Goal: Use online tool/utility: Utilize a website feature to perform a specific function

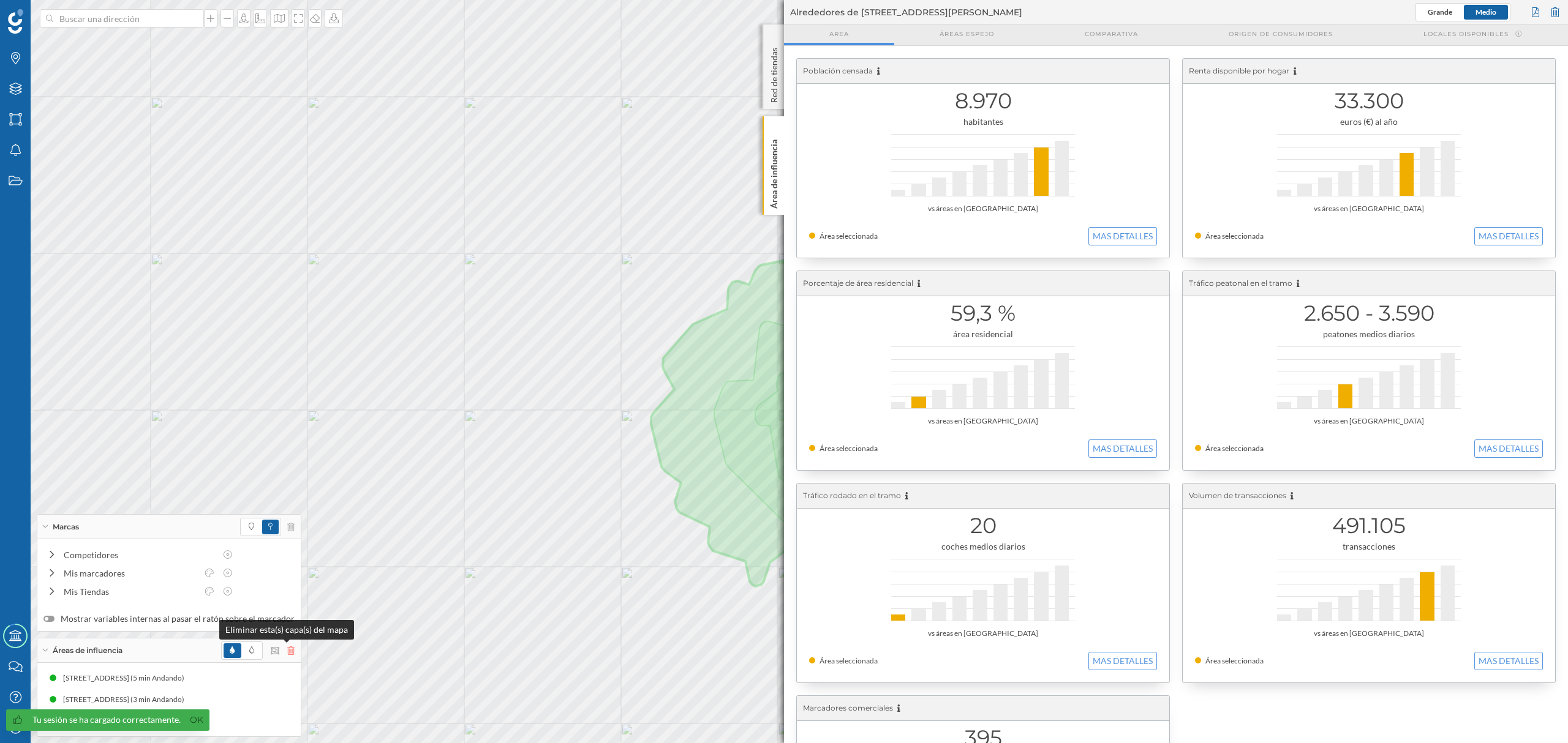
click at [287, 649] on icon at bounding box center [291, 651] width 8 height 9
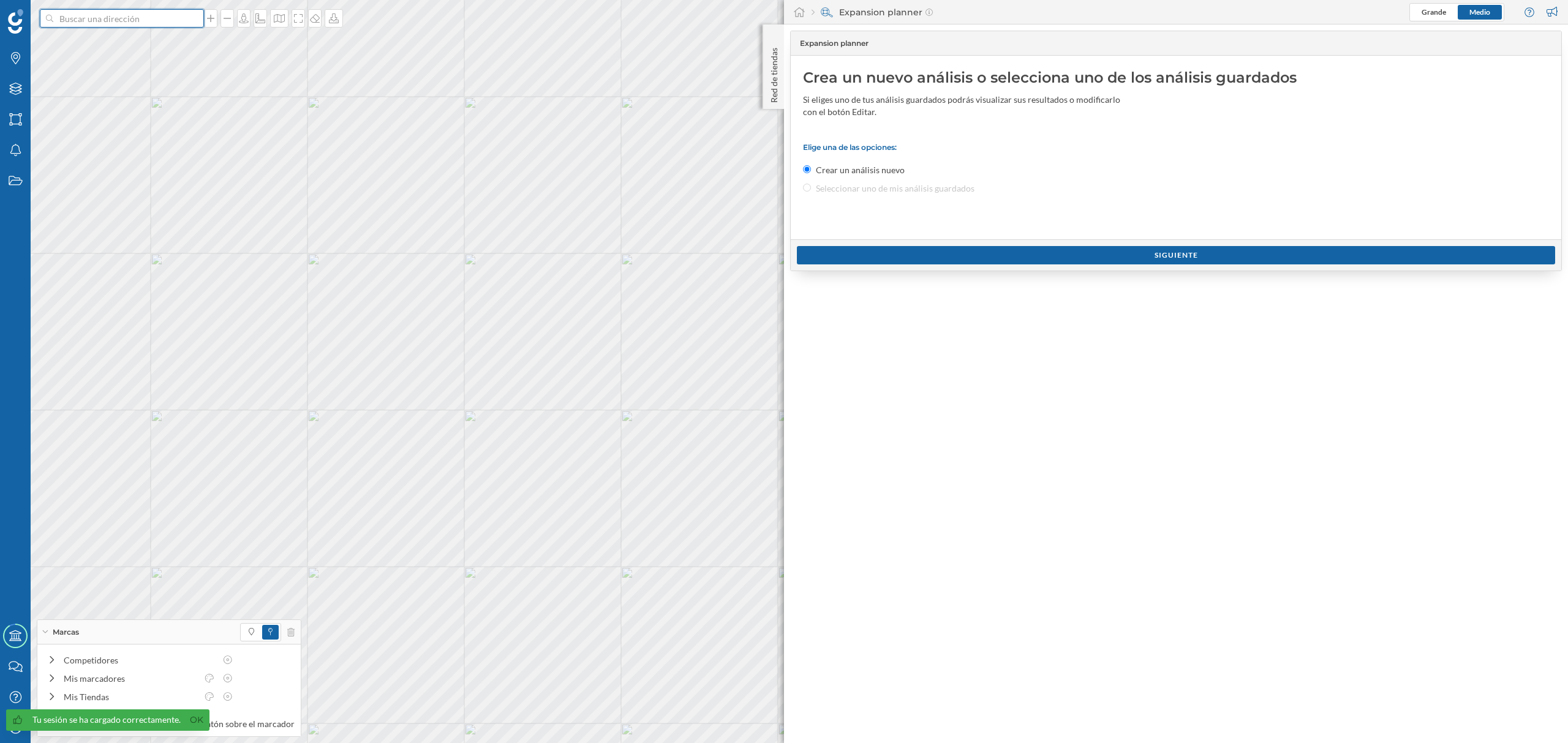
click at [162, 19] on input at bounding box center [122, 18] width 137 height 18
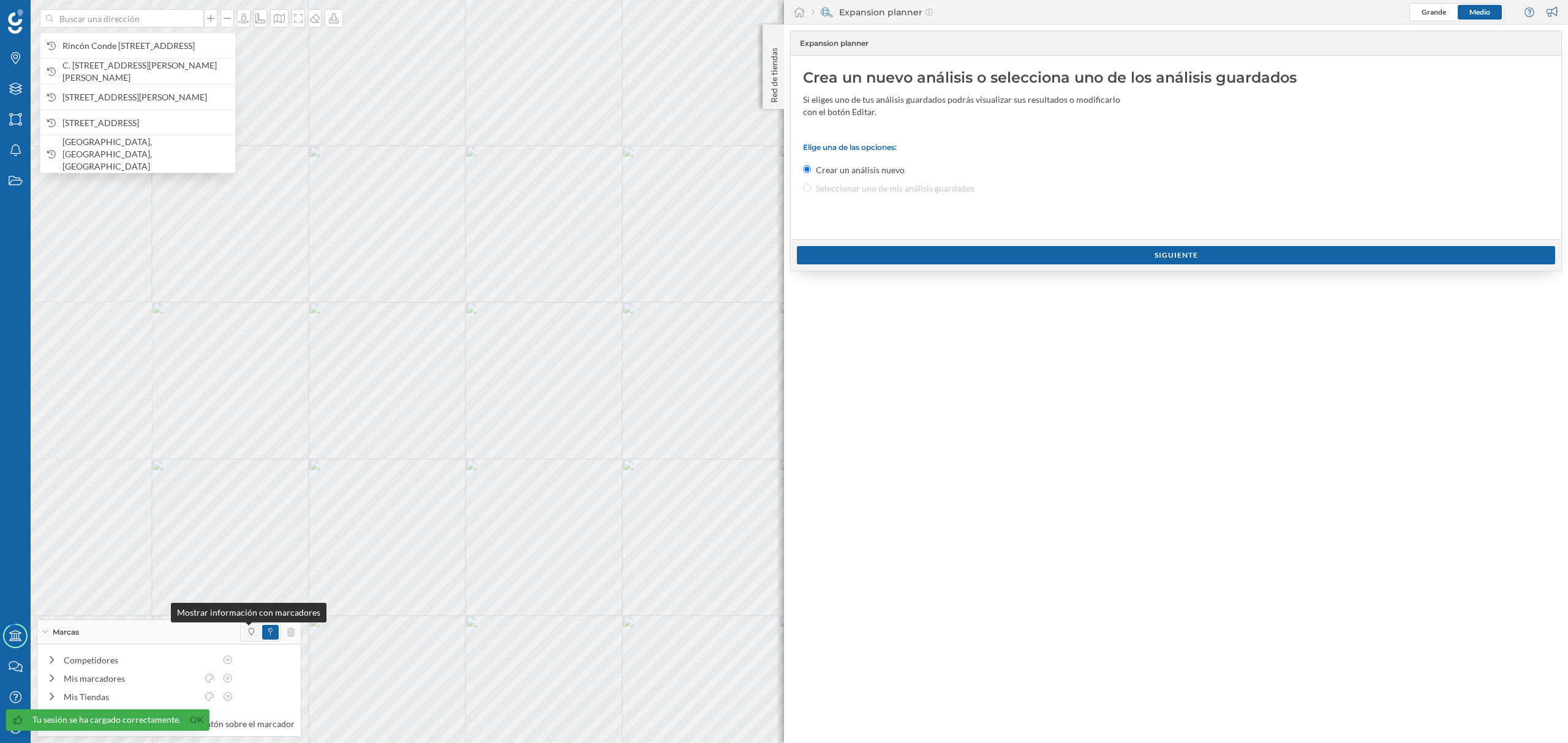
click at [249, 631] on icon at bounding box center [251, 632] width 6 height 8
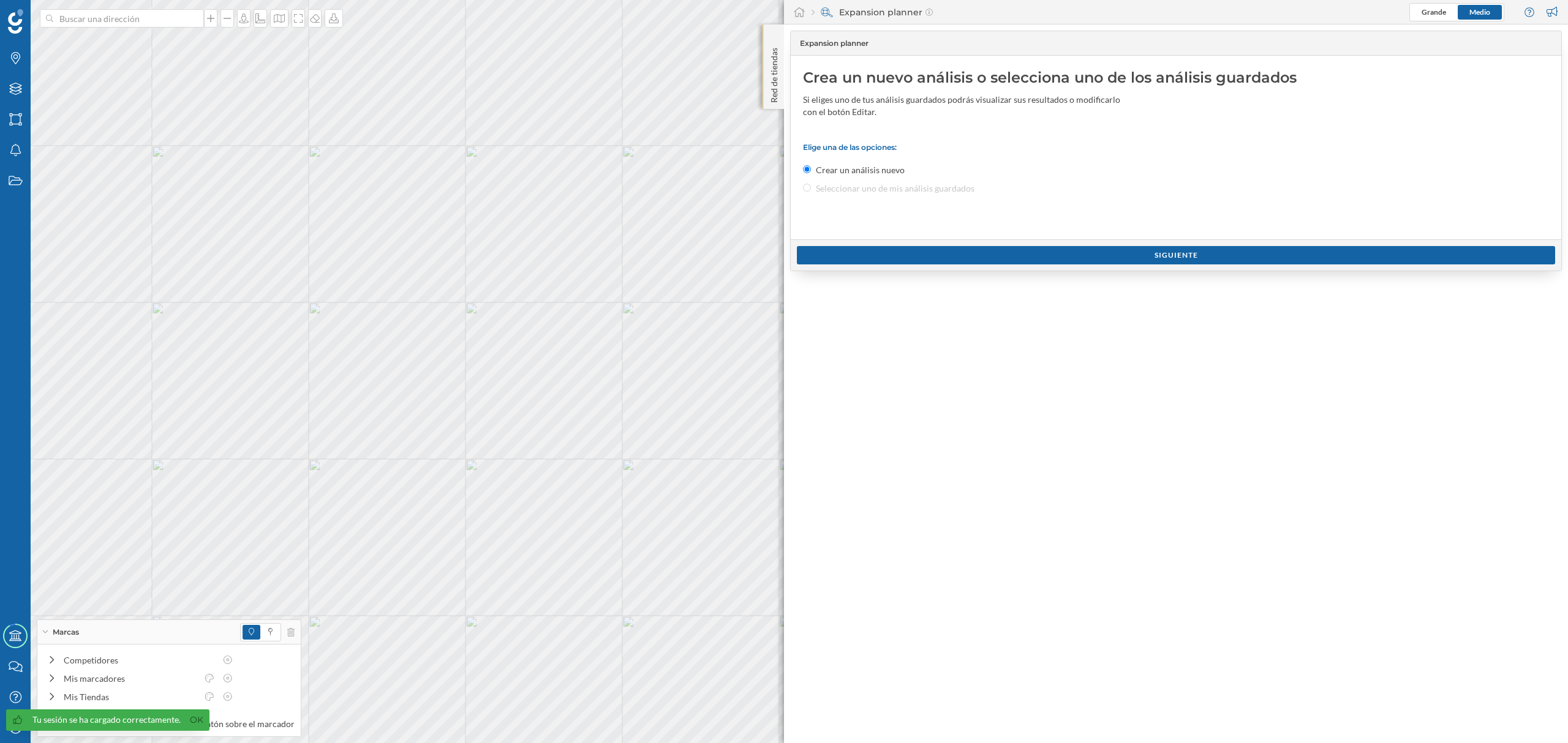
click at [770, 106] on div "Red de tiendas" at bounding box center [773, 67] width 21 height 85
click at [770, 108] on div "Red de tiendas" at bounding box center [773, 67] width 21 height 85
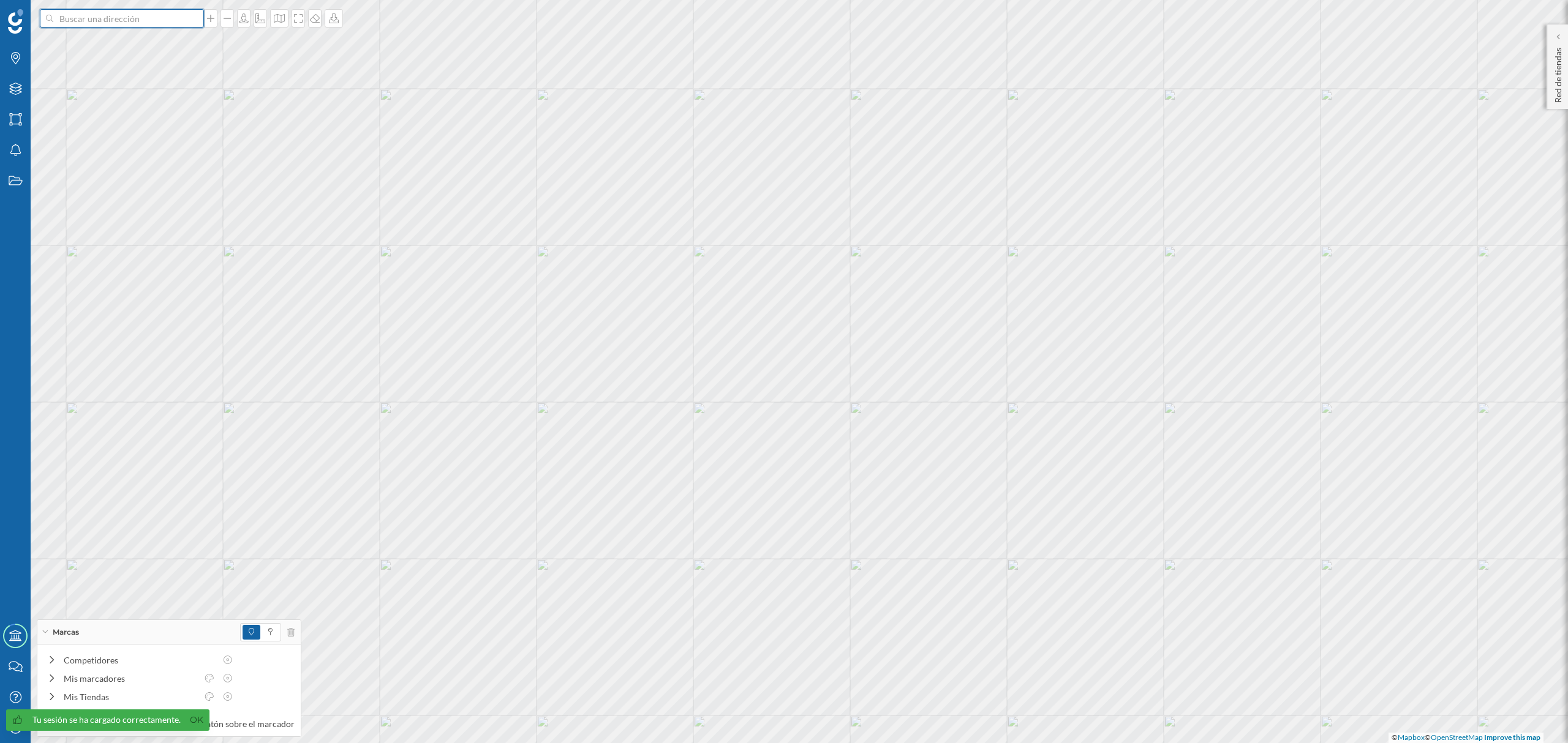
click at [141, 22] on input at bounding box center [122, 18] width 137 height 18
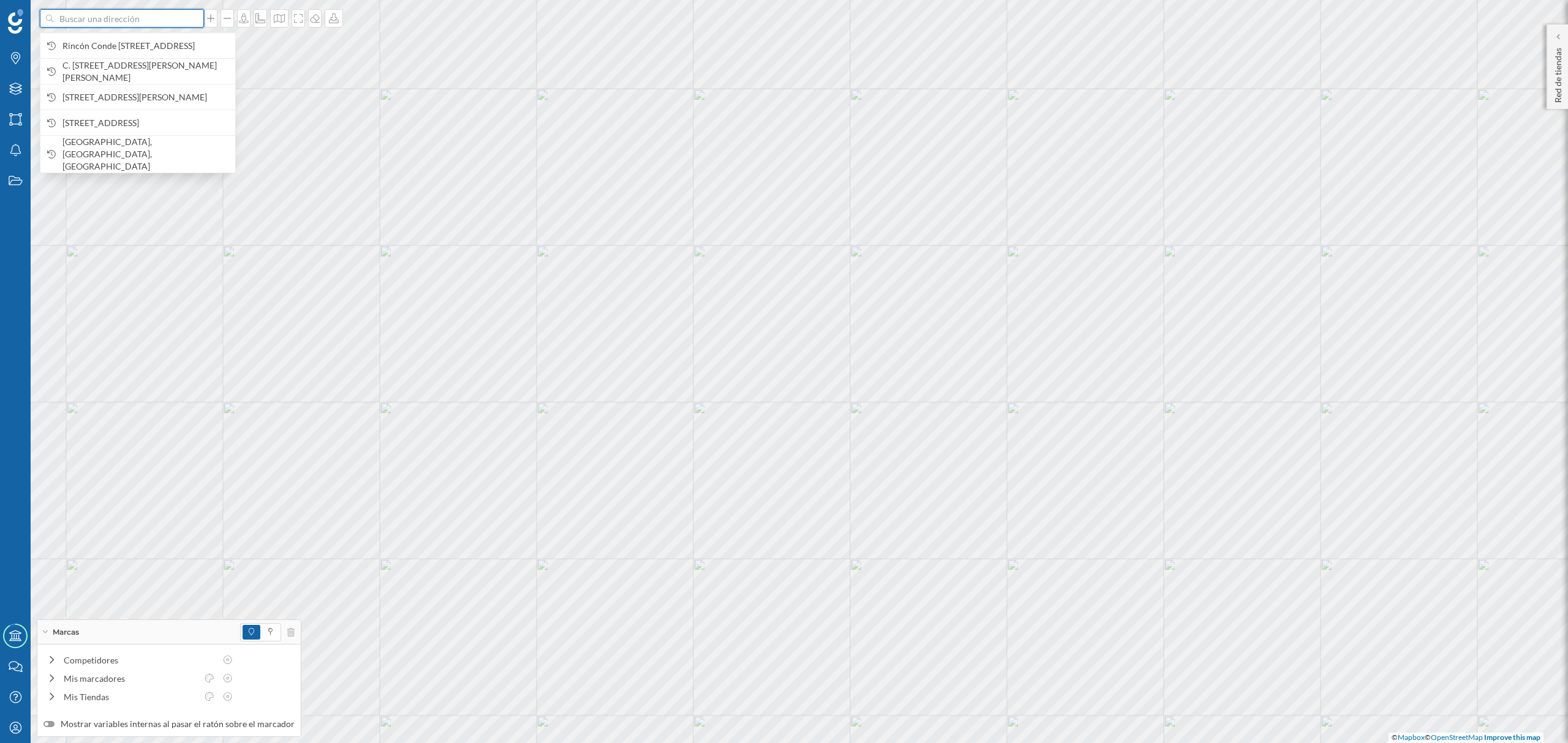
paste input "Av. [PERSON_NAME][STREET_ADDRESS][PERSON_NAME][PERSON_NAME]"
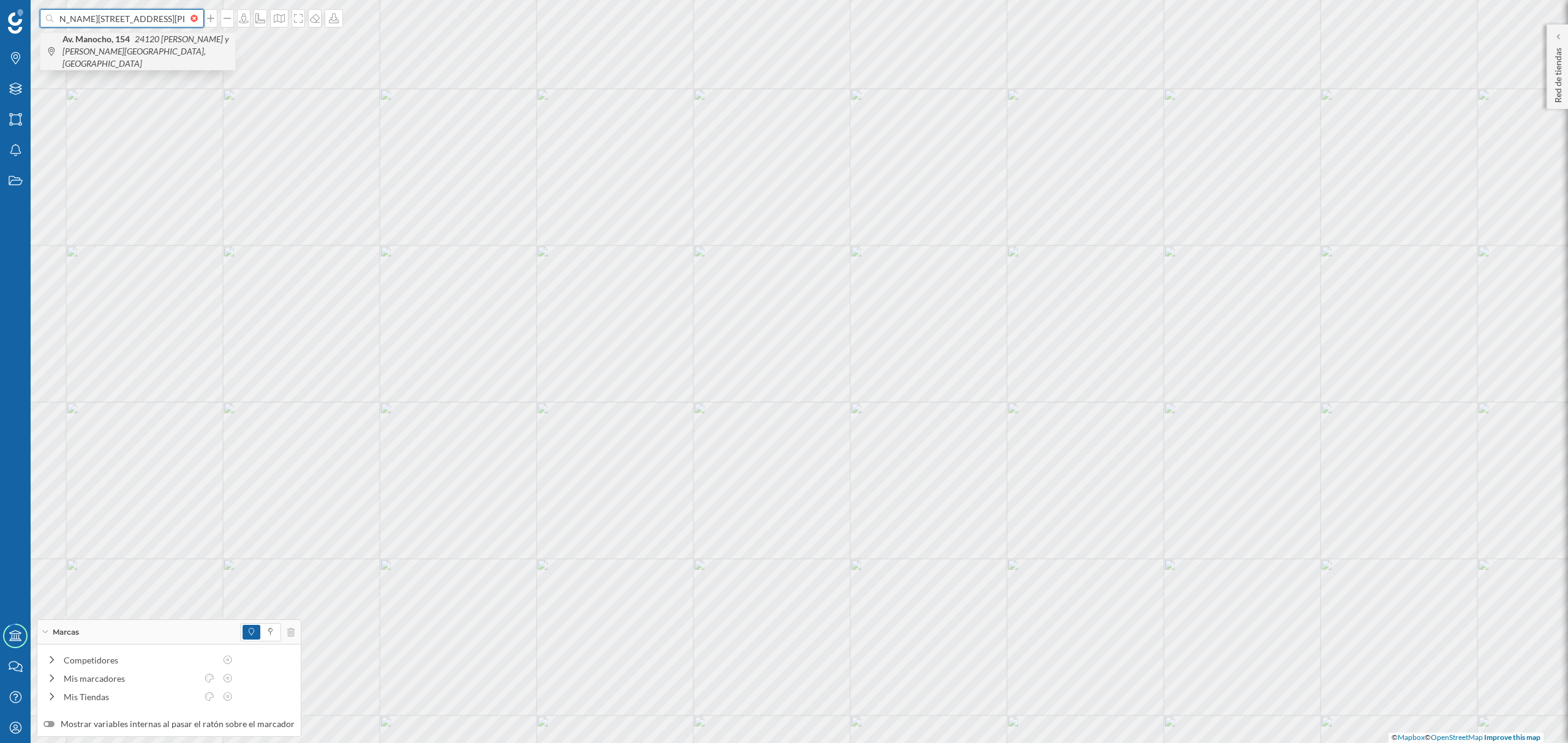
type input "Av. [PERSON_NAME][STREET_ADDRESS][PERSON_NAME][PERSON_NAME]"
click at [164, 46] on span "Av. [PERSON_NAME], 154 24120 [PERSON_NAME] y [PERSON_NAME][GEOGRAPHIC_DATA], [G…" at bounding box center [145, 52] width 167 height 36
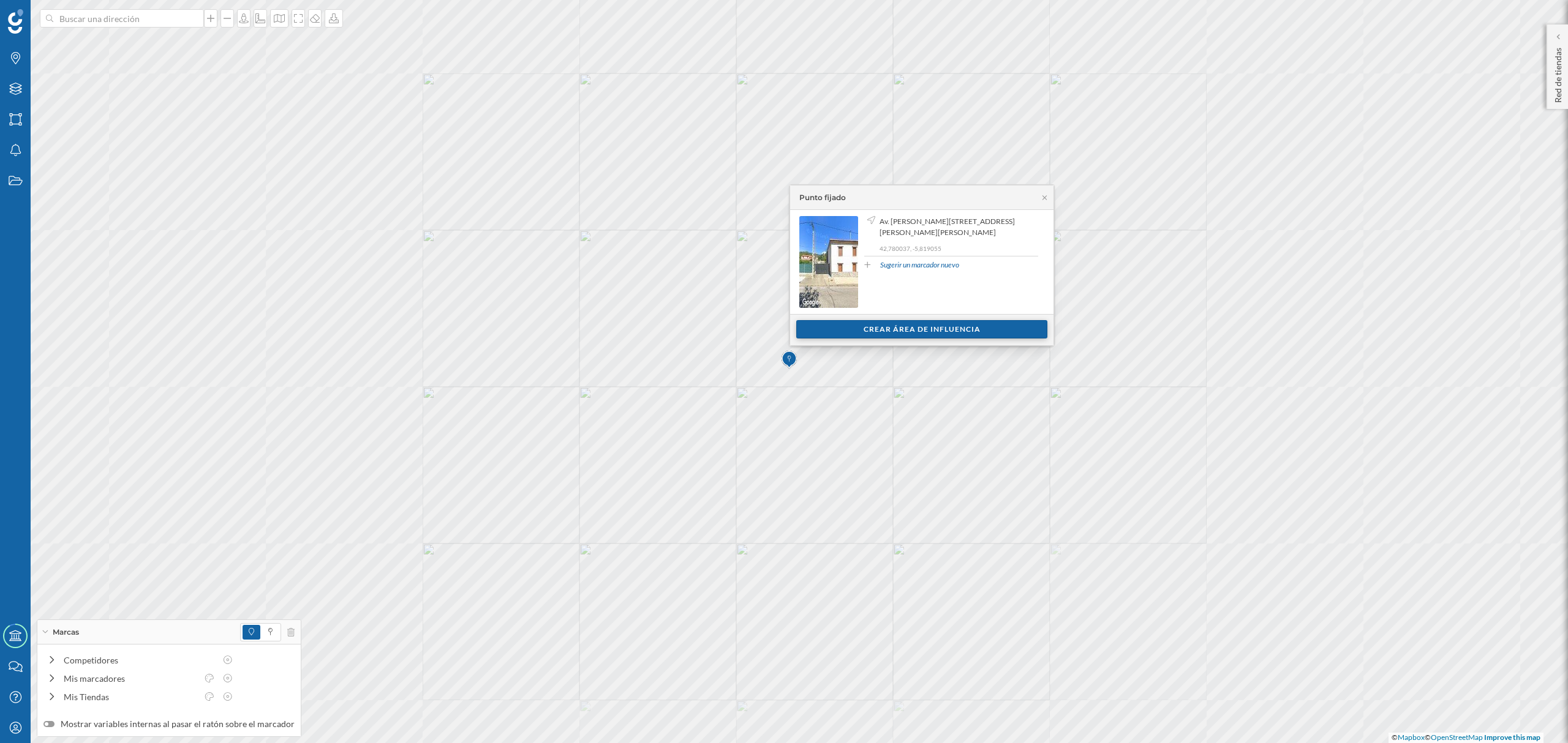
click at [924, 333] on div "Crear área de influencia" at bounding box center [922, 329] width 251 height 18
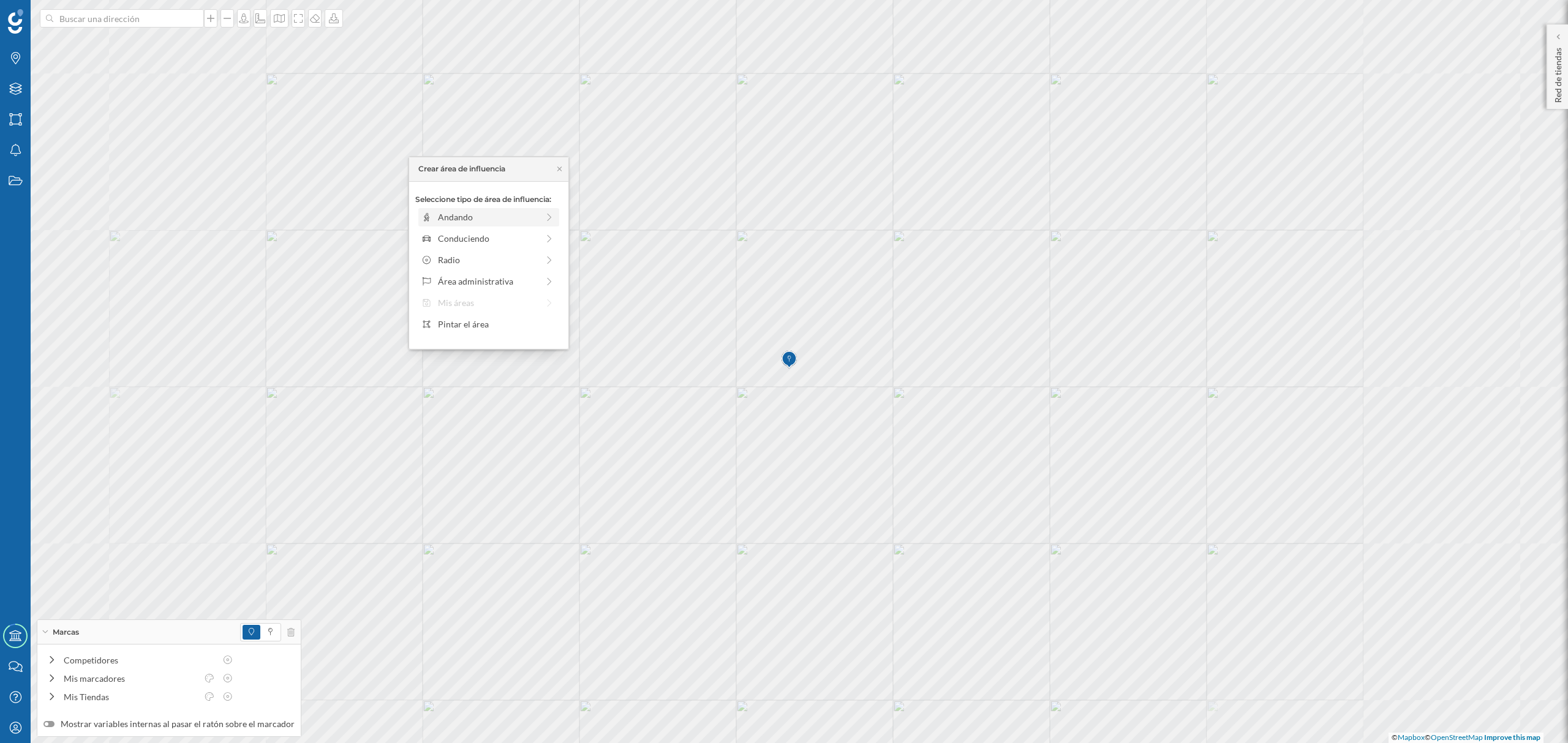
click at [476, 220] on div "Andando" at bounding box center [488, 217] width 100 height 13
click at [478, 305] on div "Crear área de influencia" at bounding box center [489, 305] width 147 height 18
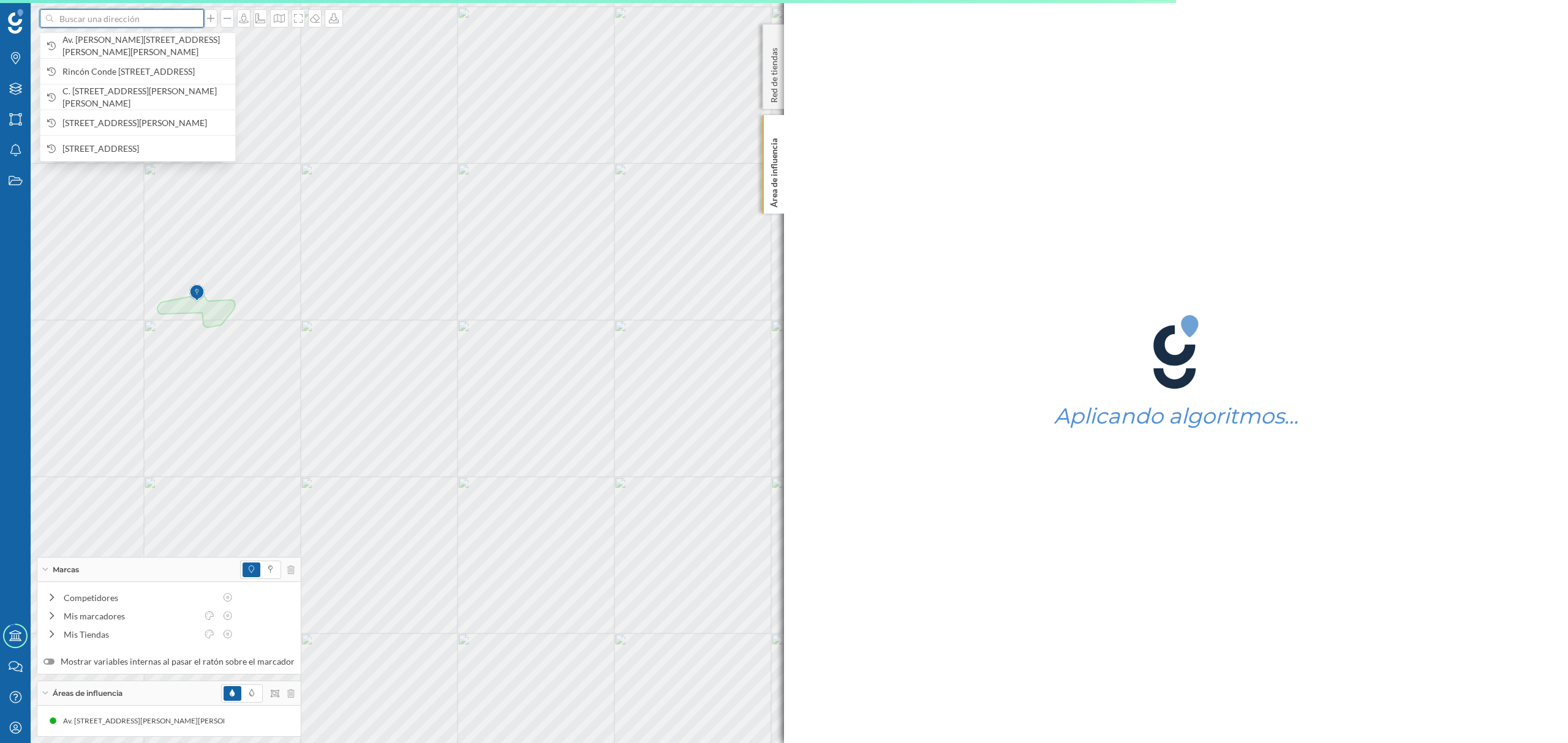
click at [106, 26] on input at bounding box center [122, 18] width 137 height 18
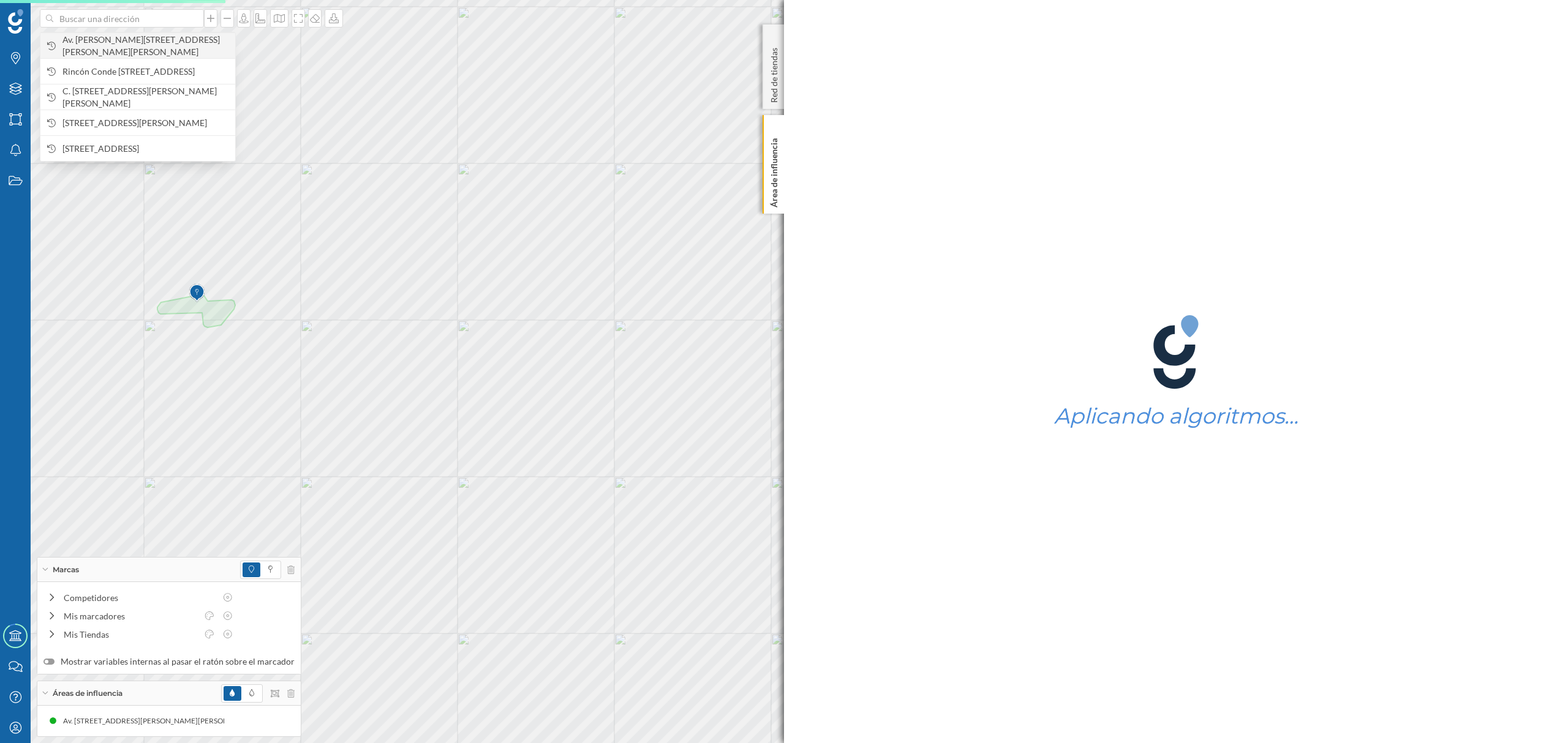
click at [153, 47] on span "Av. [PERSON_NAME][STREET_ADDRESS][PERSON_NAME][PERSON_NAME]" at bounding box center [145, 46] width 167 height 24
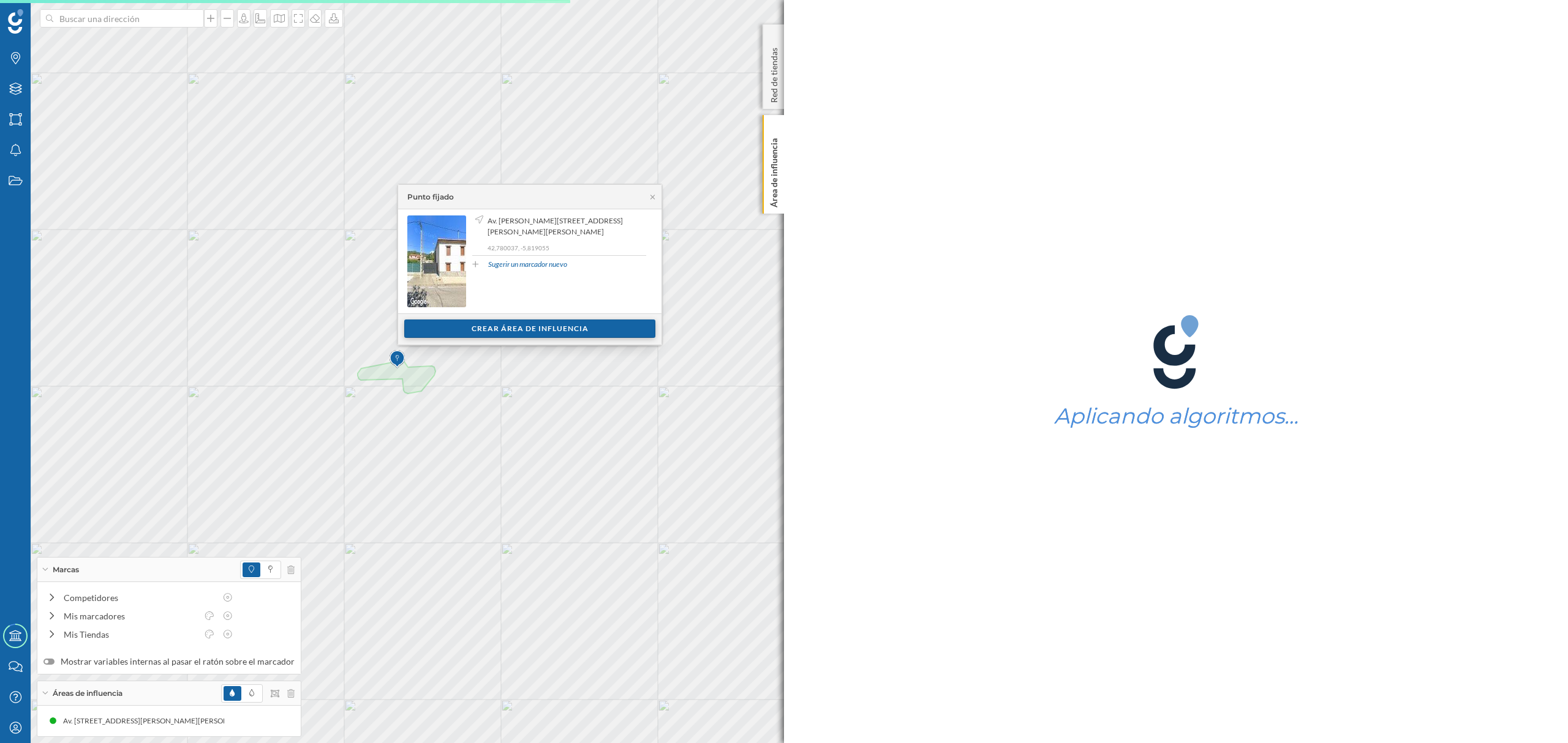
click at [520, 326] on div "Crear área de influencia" at bounding box center [530, 328] width 251 height 18
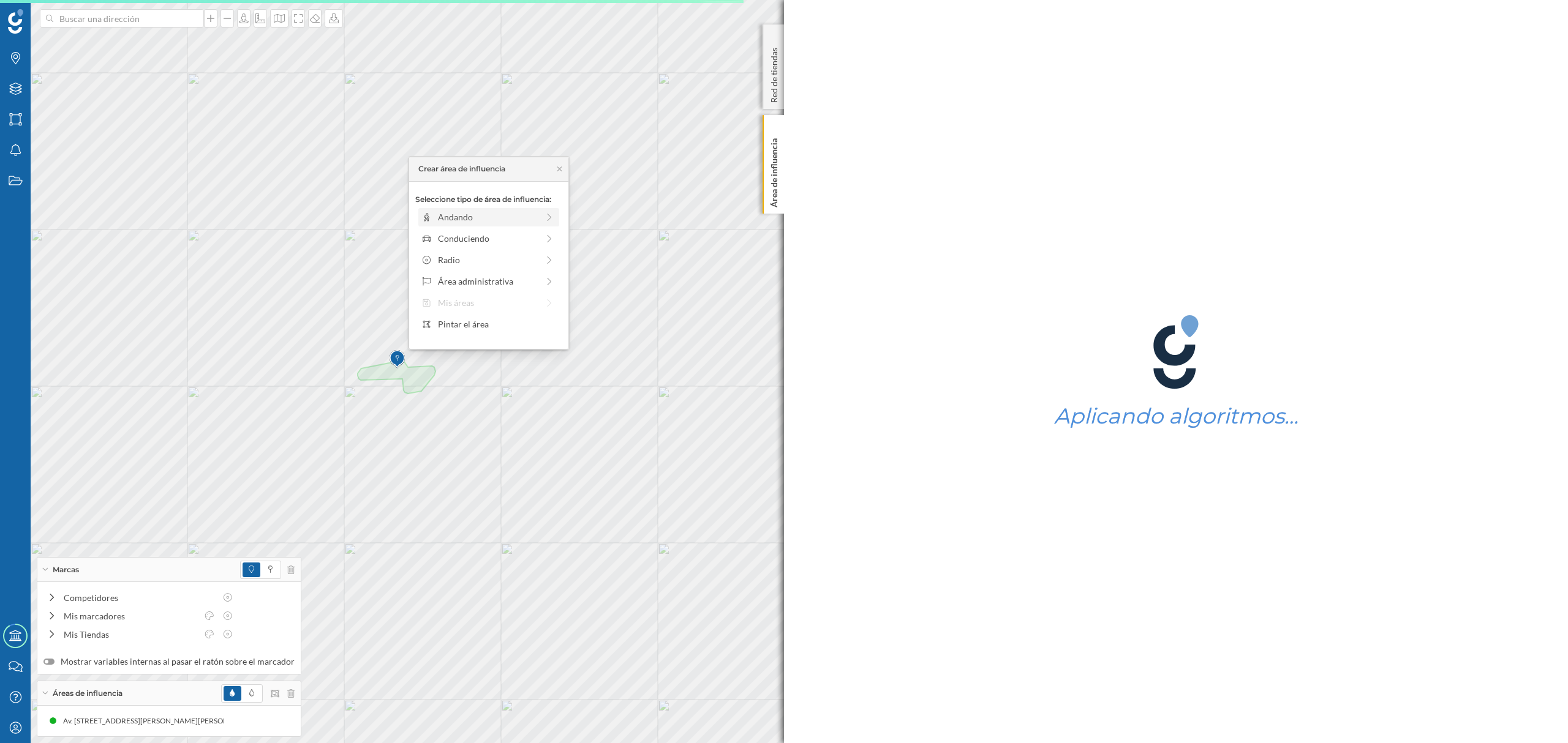
click at [458, 218] on div "Andando" at bounding box center [488, 217] width 100 height 13
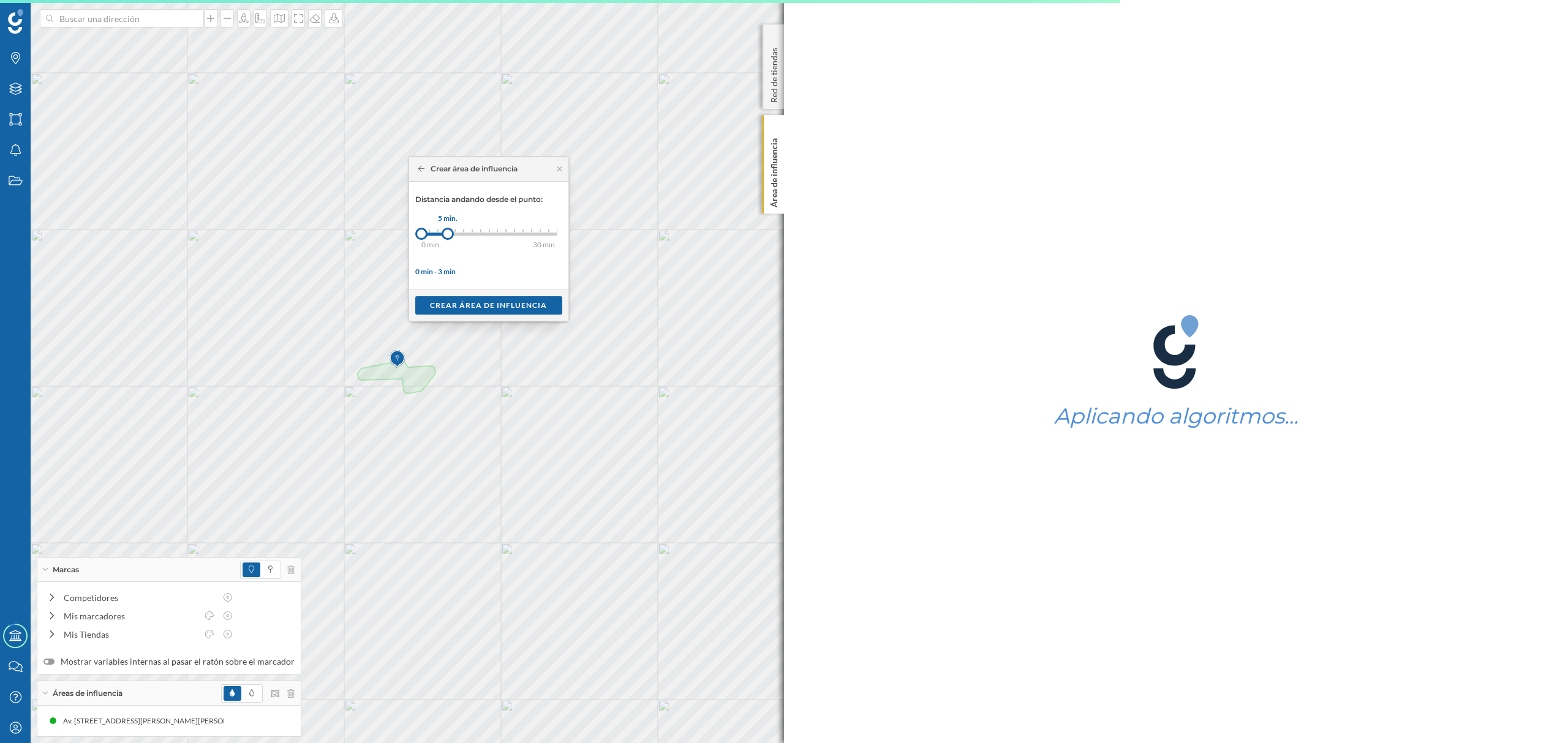
drag, startPoint x: 432, startPoint y: 236, endPoint x: 448, endPoint y: 236, distance: 16.0
click at [448, 236] on div at bounding box center [447, 234] width 12 height 12
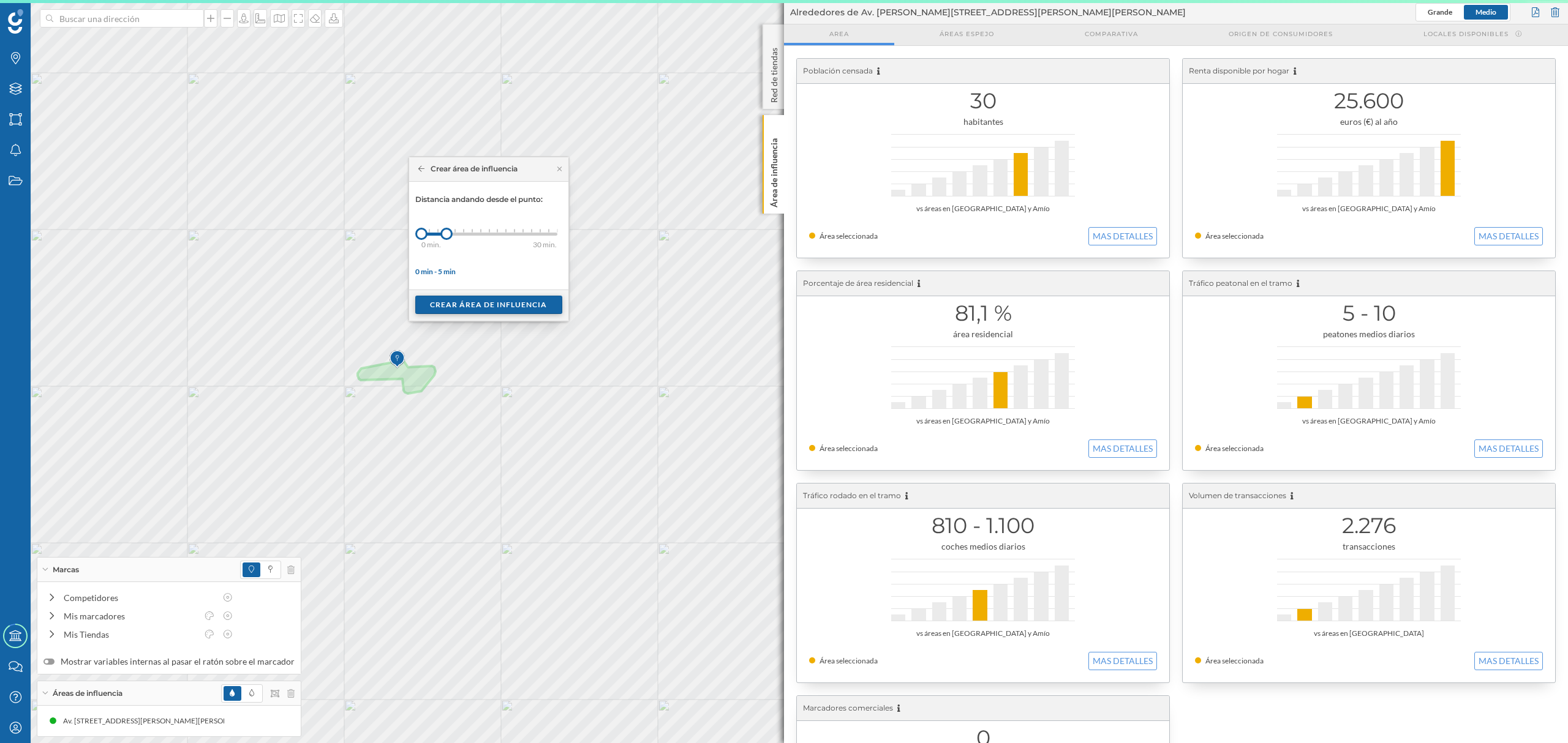
click at [471, 300] on div "Crear área de influencia" at bounding box center [489, 305] width 147 height 18
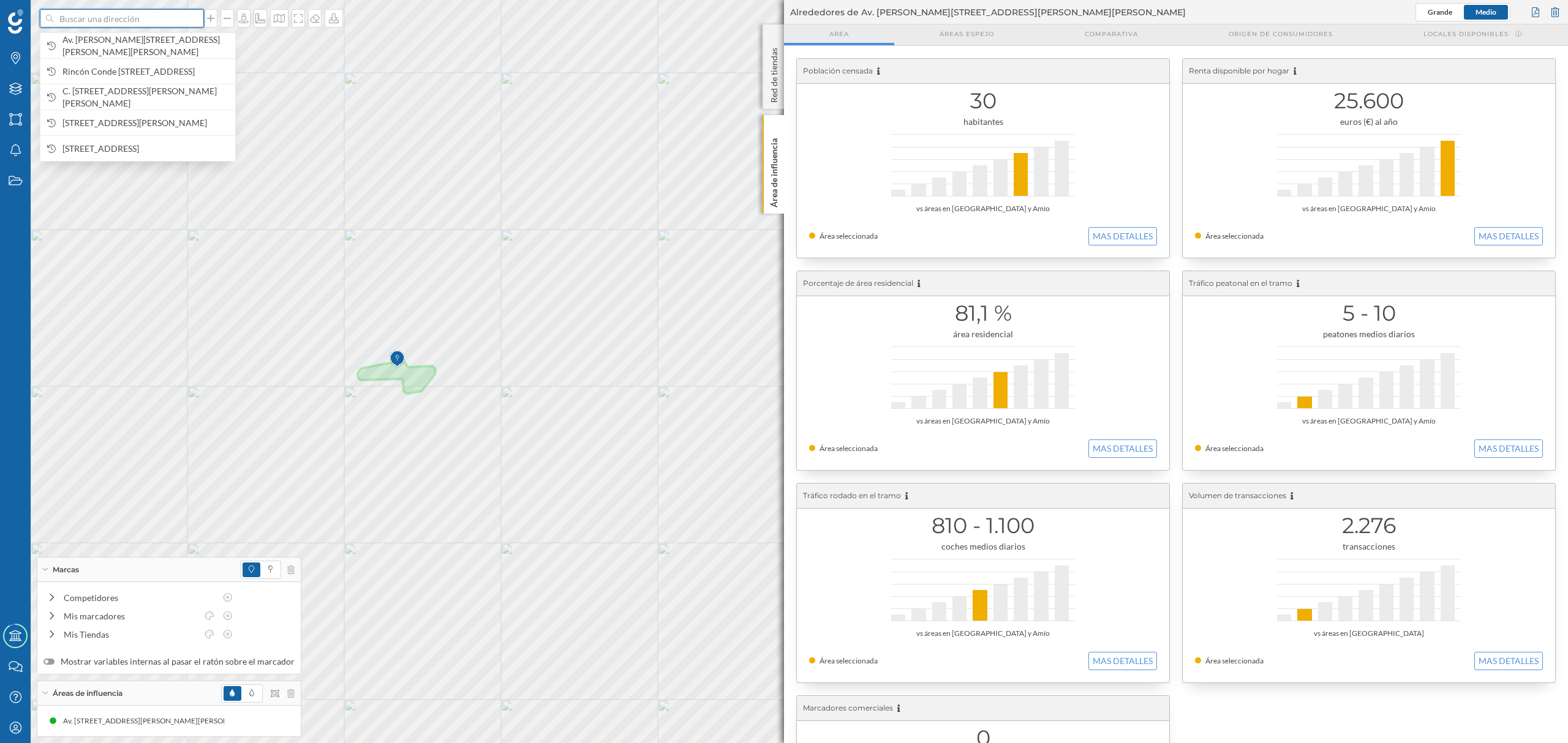
click at [145, 21] on input at bounding box center [122, 18] width 137 height 18
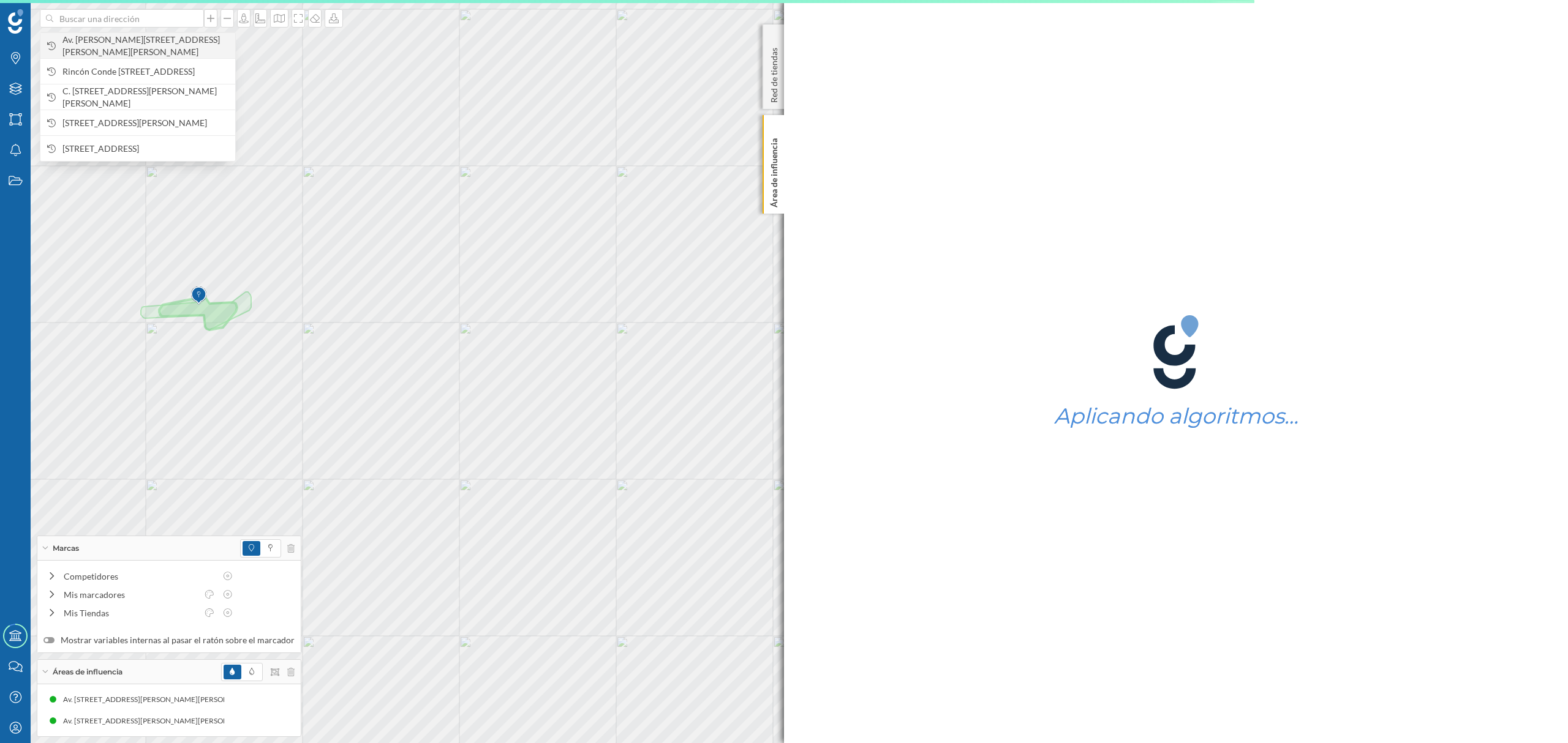
click at [153, 44] on span "Av. [PERSON_NAME][STREET_ADDRESS][PERSON_NAME][PERSON_NAME]" at bounding box center [145, 46] width 167 height 24
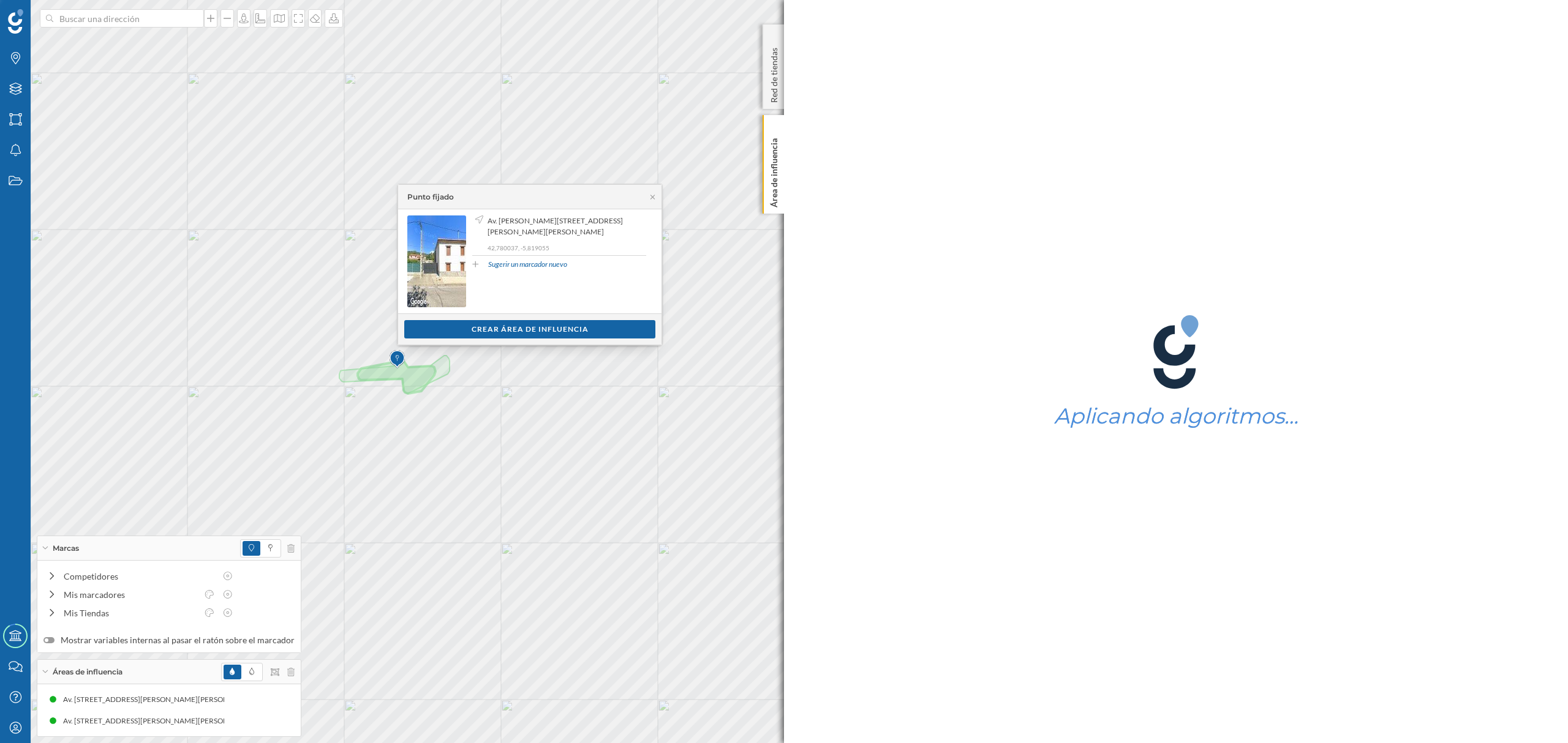
click at [501, 341] on div "Ver clientes Crear área de influencia" at bounding box center [530, 329] width 263 height 31
click at [501, 333] on div "Crear área de influencia" at bounding box center [530, 328] width 251 height 18
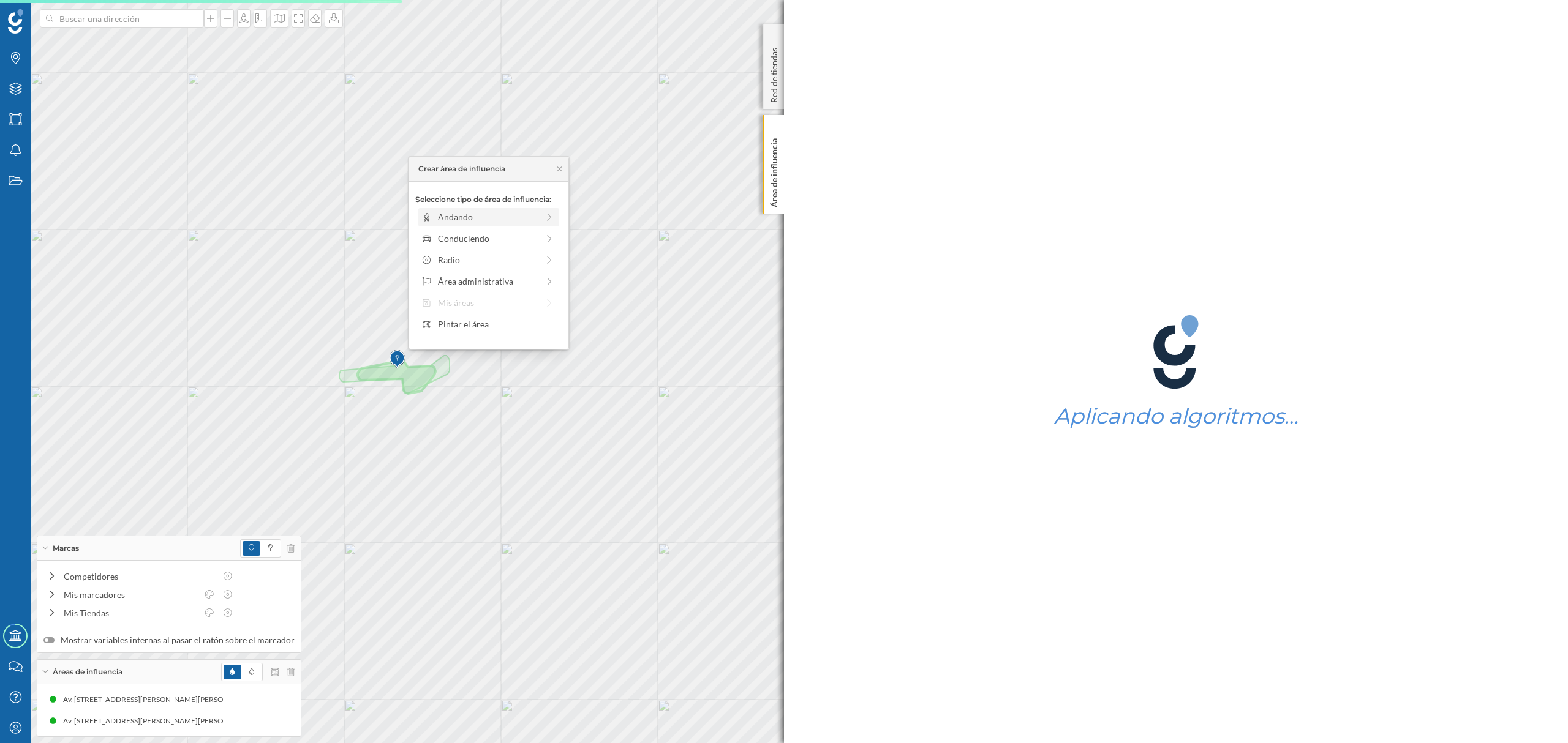
click at [462, 219] on div "Andando" at bounding box center [488, 217] width 100 height 13
drag, startPoint x: 434, startPoint y: 238, endPoint x: 469, endPoint y: 240, distance: 35.1
click at [469, 240] on div at bounding box center [468, 234] width 12 height 12
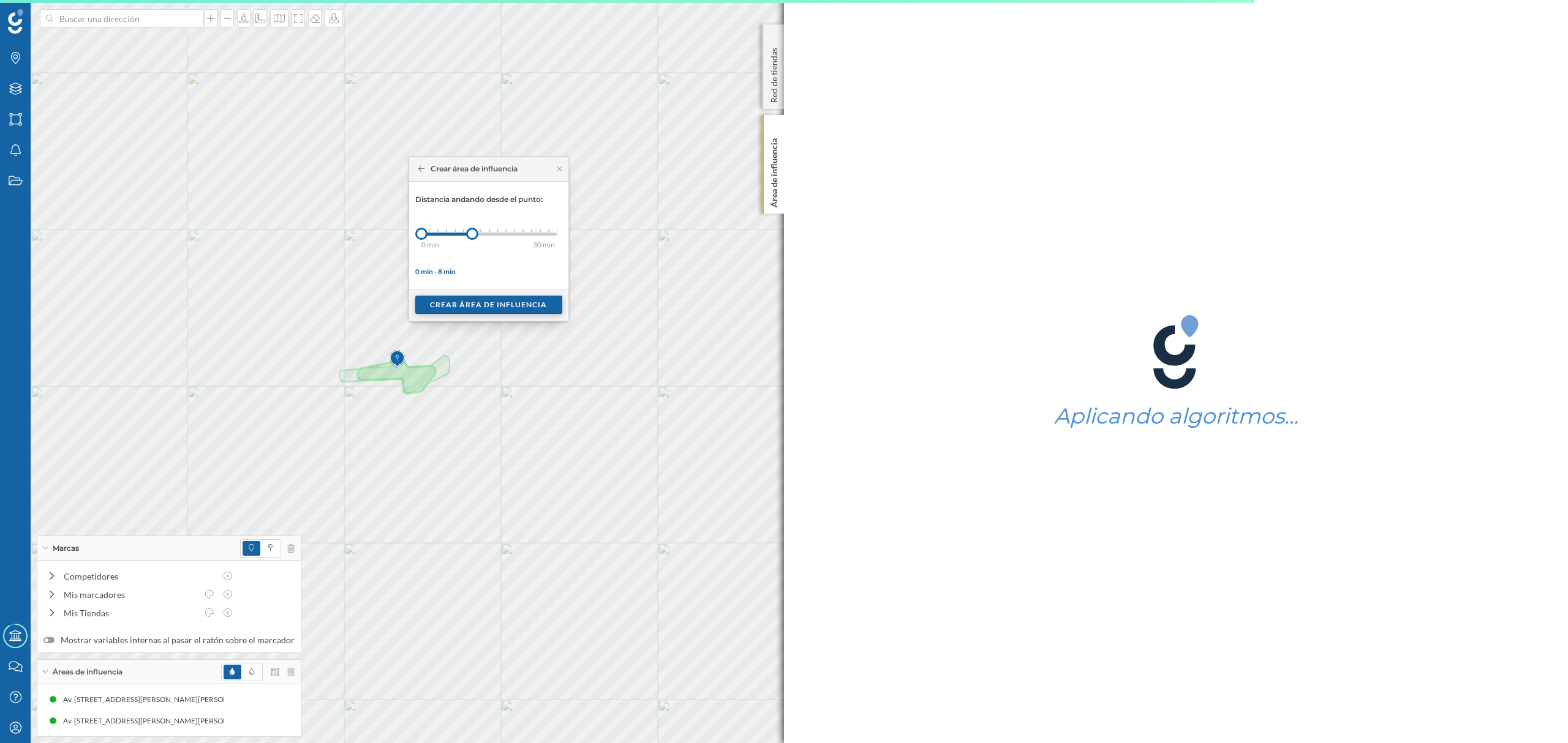
click at [471, 303] on div "Crear área de influencia" at bounding box center [489, 305] width 147 height 18
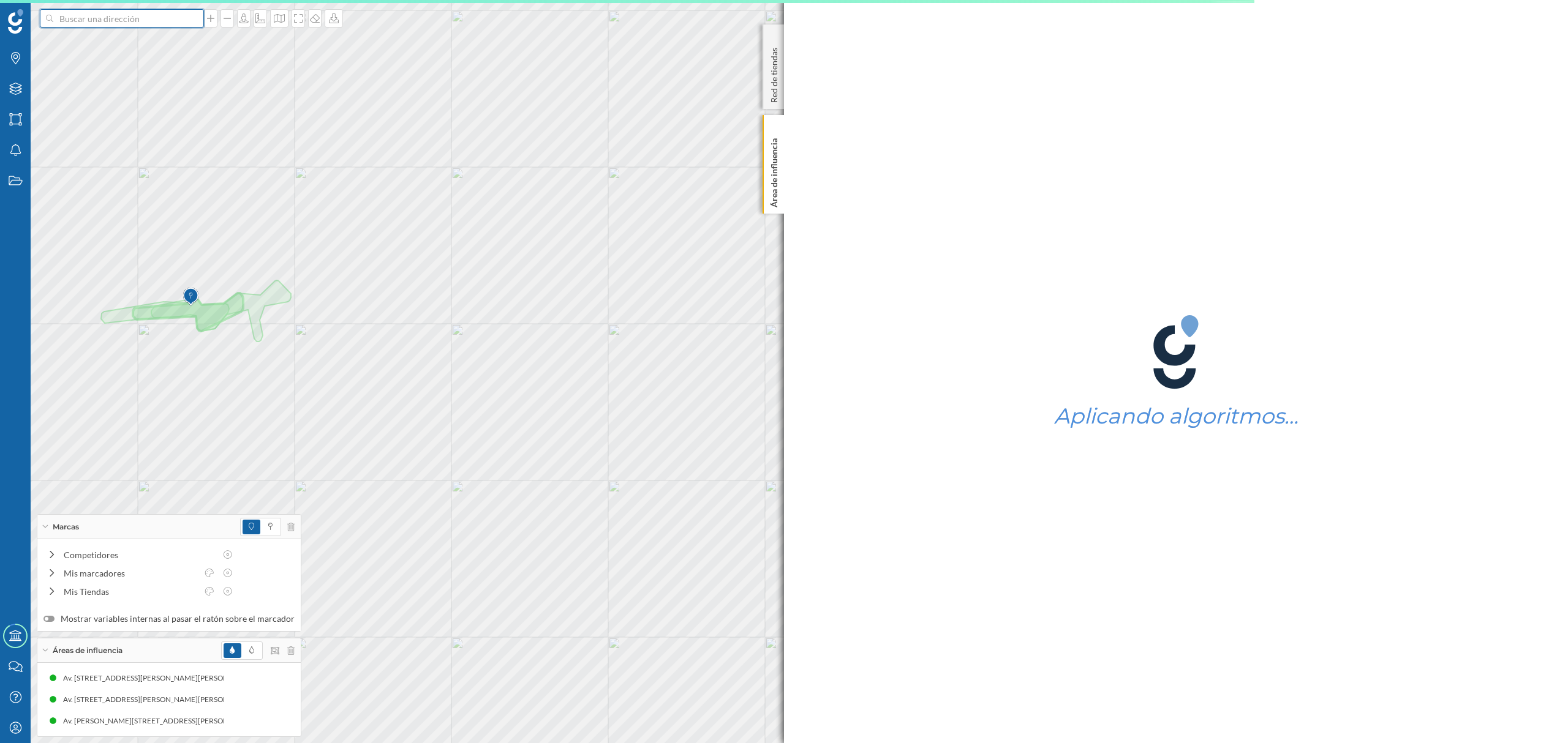
click at [157, 19] on input at bounding box center [122, 18] width 137 height 18
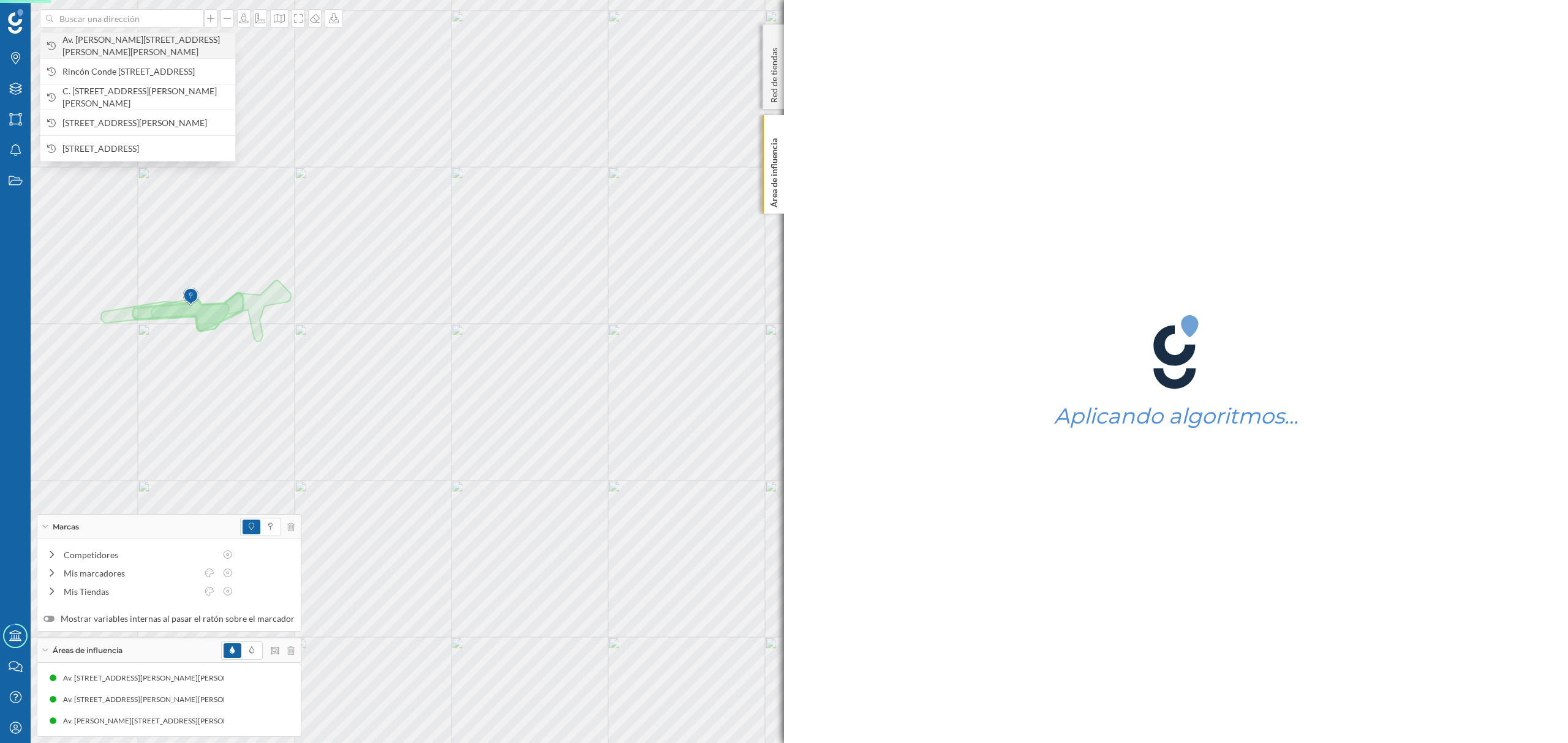
click at [175, 43] on span "Av. [PERSON_NAME][STREET_ADDRESS][PERSON_NAME][PERSON_NAME]" at bounding box center [145, 46] width 167 height 24
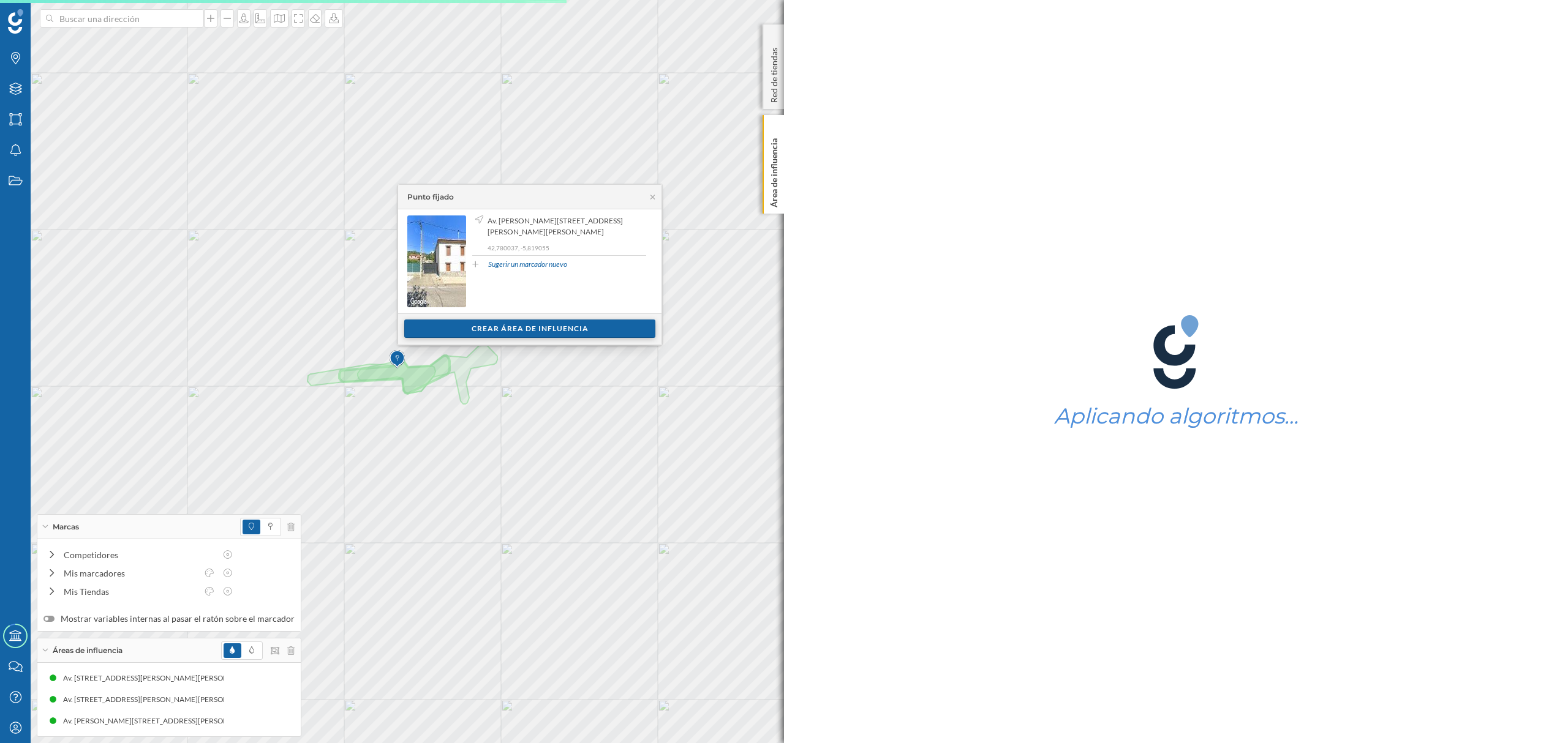
click at [515, 332] on div "Crear área de influencia" at bounding box center [530, 328] width 251 height 18
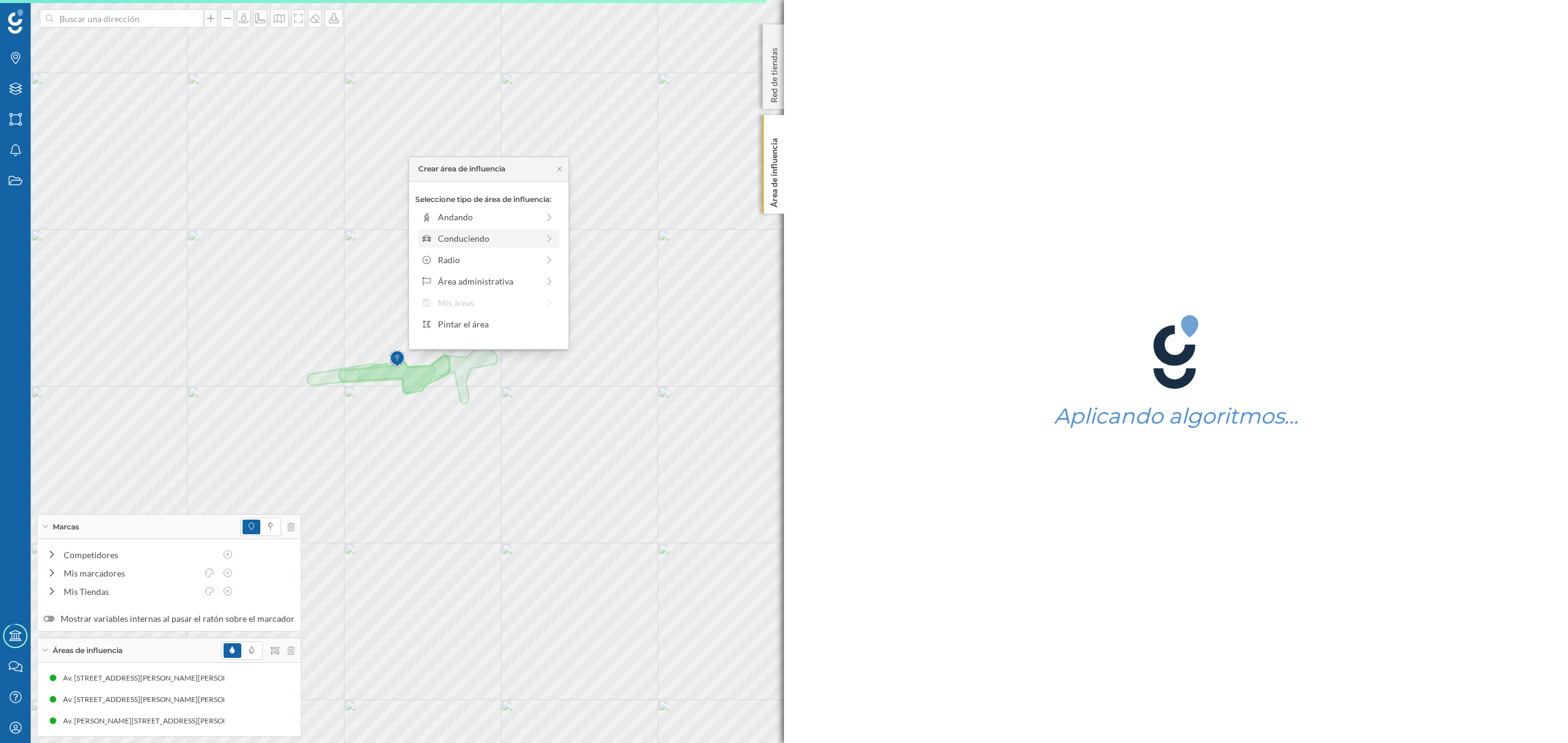
click at [480, 235] on div "Conduciendo" at bounding box center [488, 238] width 100 height 13
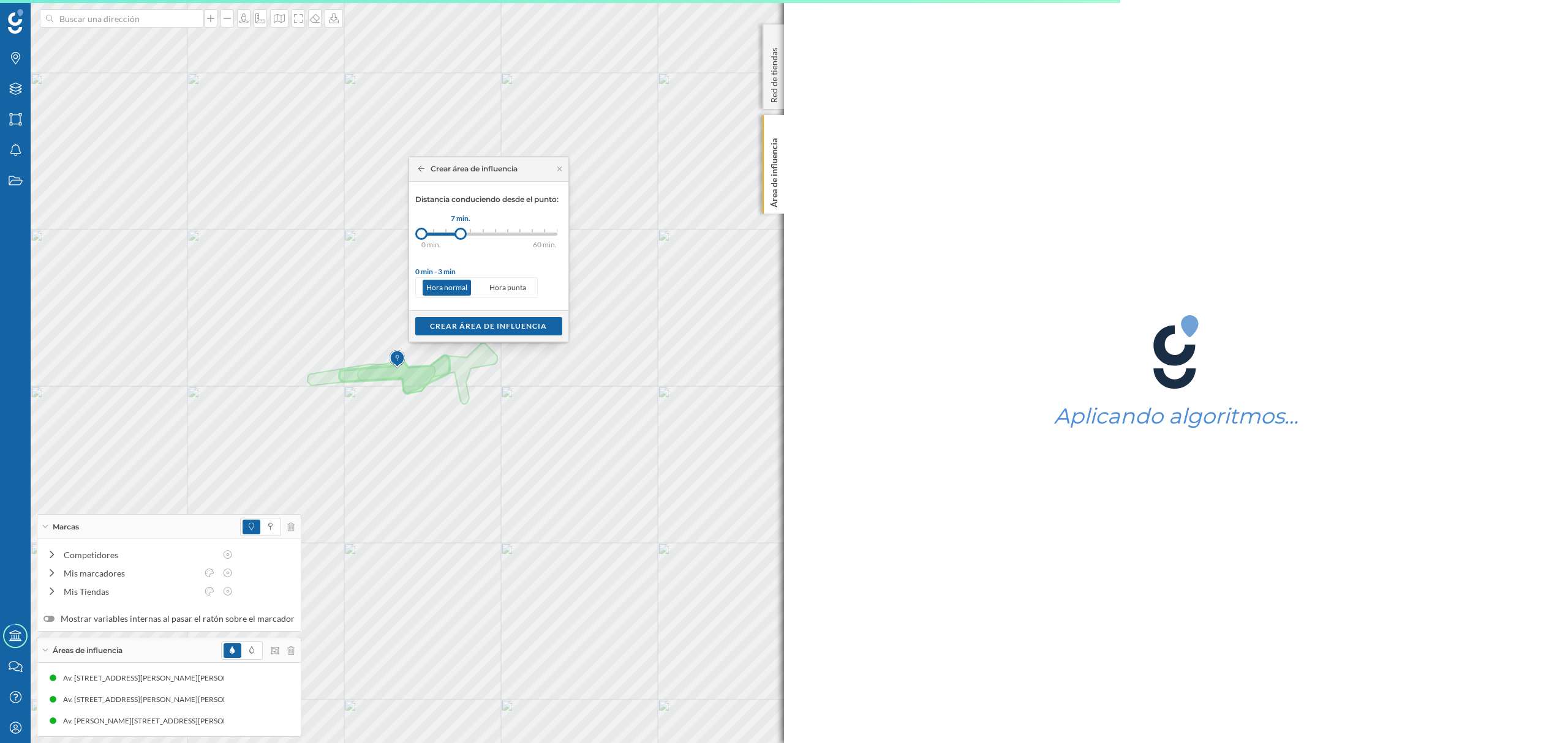
drag, startPoint x: 430, startPoint y: 233, endPoint x: 461, endPoint y: 239, distance: 31.6
click at [461, 239] on div at bounding box center [460, 234] width 12 height 12
click at [488, 326] on div "Crear área de influencia" at bounding box center [489, 325] width 147 height 18
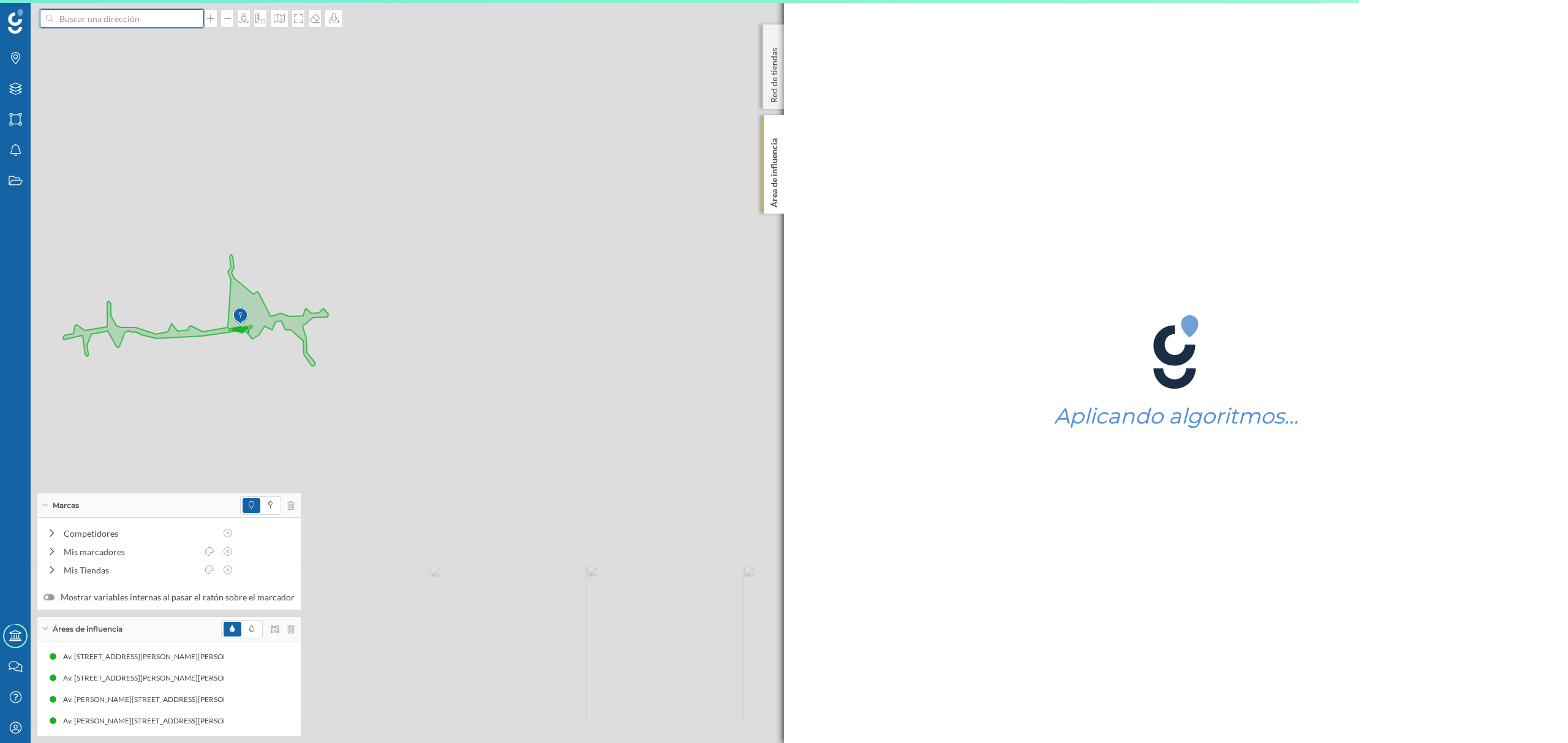
click at [160, 22] on input at bounding box center [122, 18] width 137 height 18
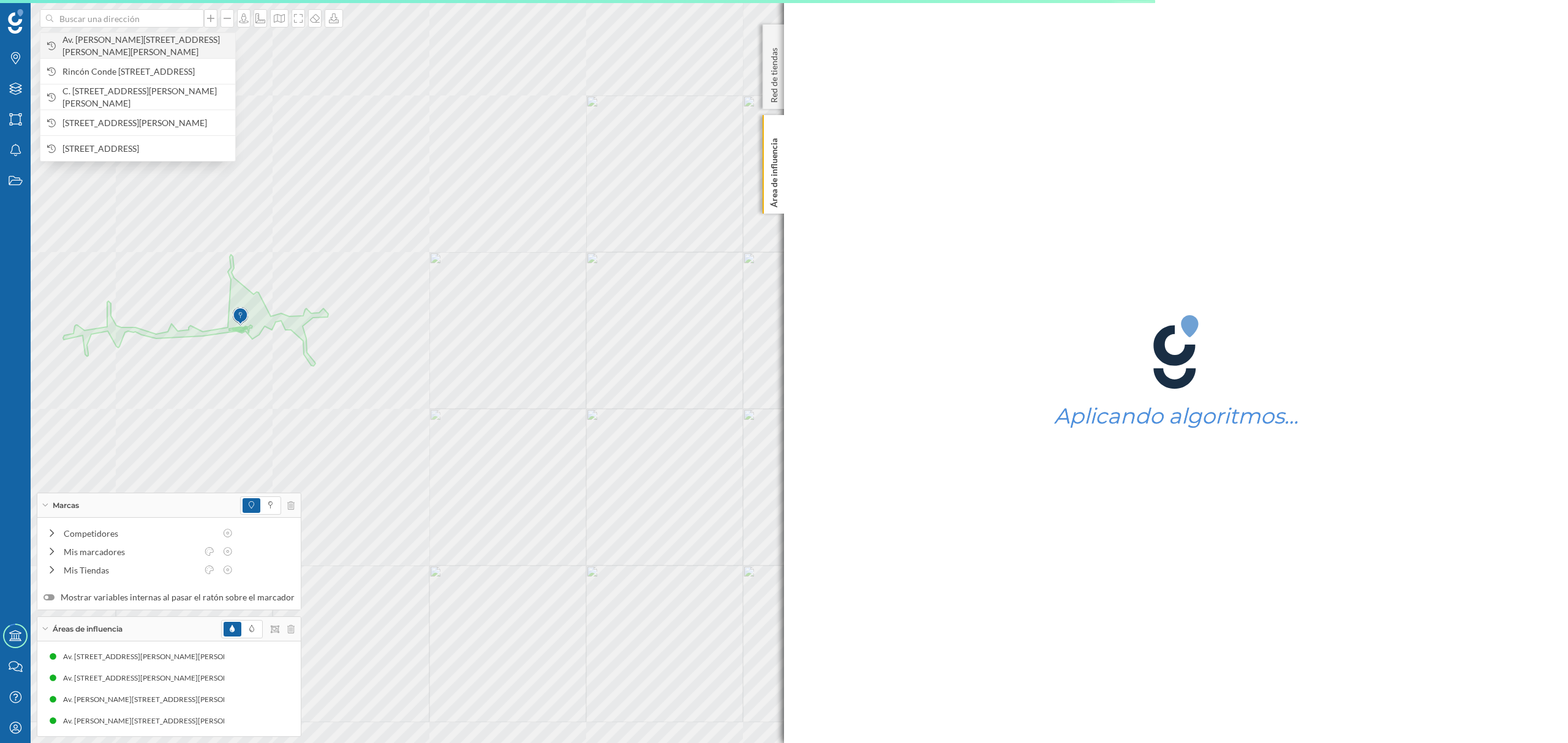
click at [167, 54] on span "Av. [PERSON_NAME][STREET_ADDRESS][PERSON_NAME][PERSON_NAME]" at bounding box center [145, 46] width 167 height 24
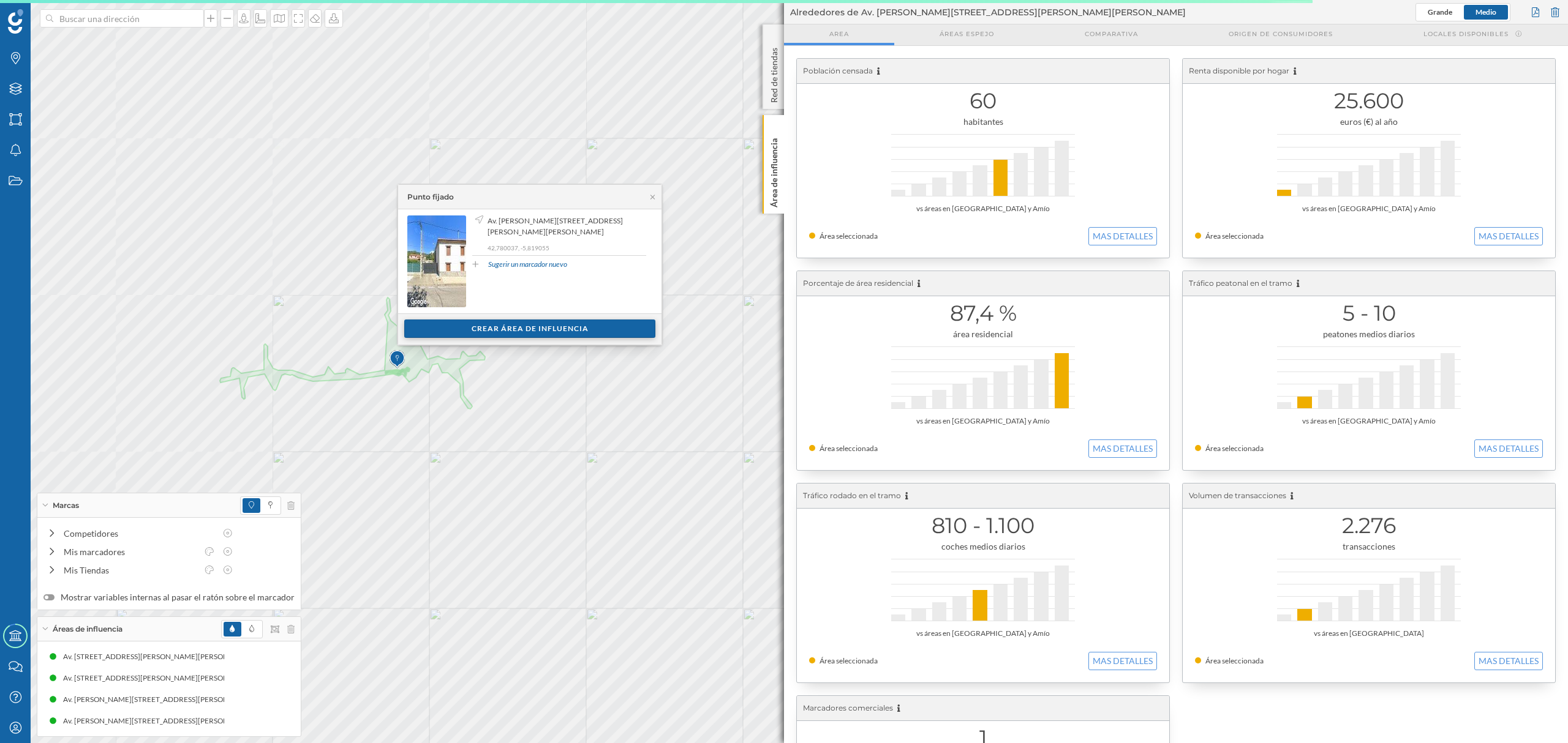
click at [544, 328] on div "Crear área de influencia" at bounding box center [530, 328] width 251 height 18
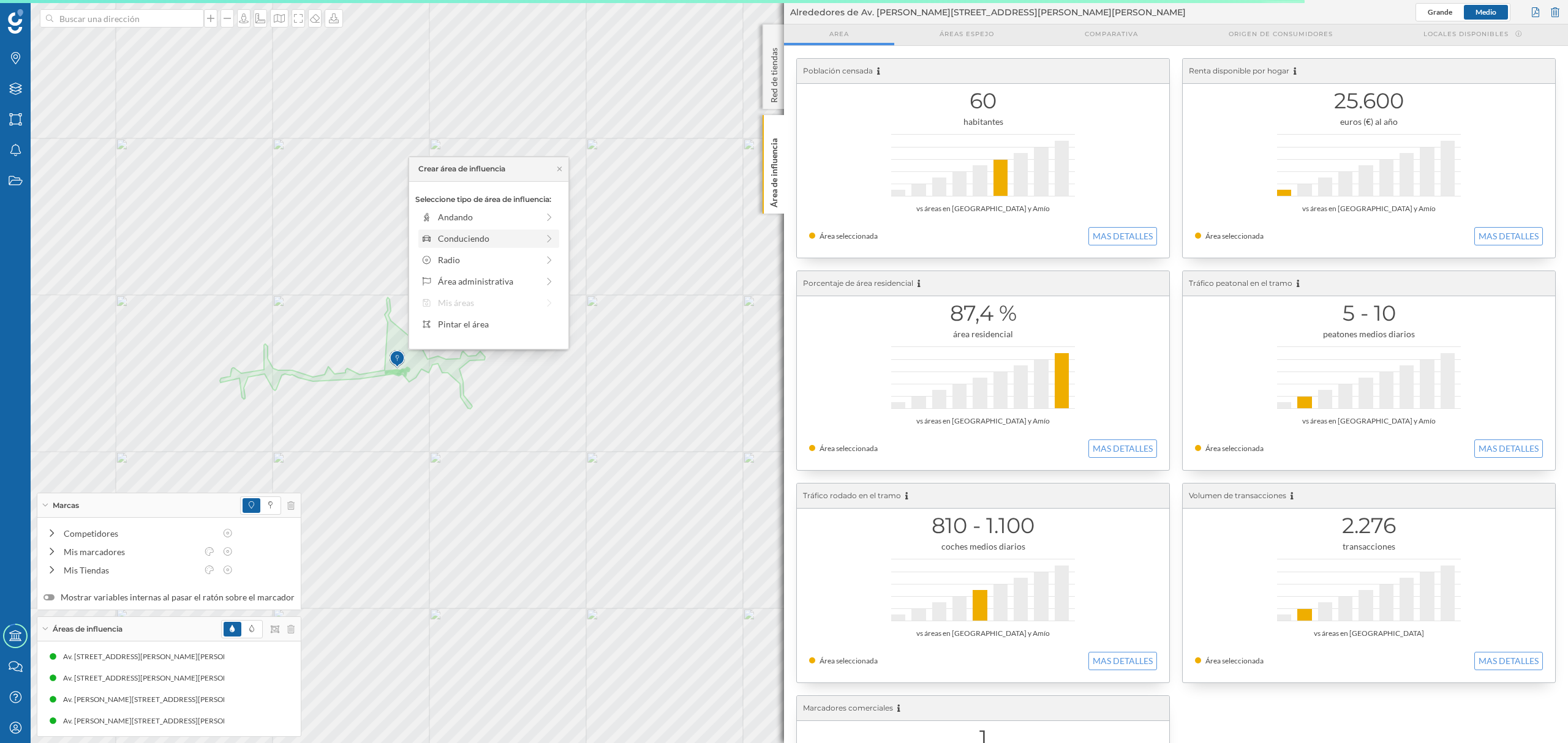
click at [467, 236] on div "Conduciendo" at bounding box center [488, 238] width 100 height 13
drag, startPoint x: 435, startPoint y: 233, endPoint x: 469, endPoint y: 236, distance: 34.1
click at [469, 236] on div at bounding box center [468, 234] width 12 height 12
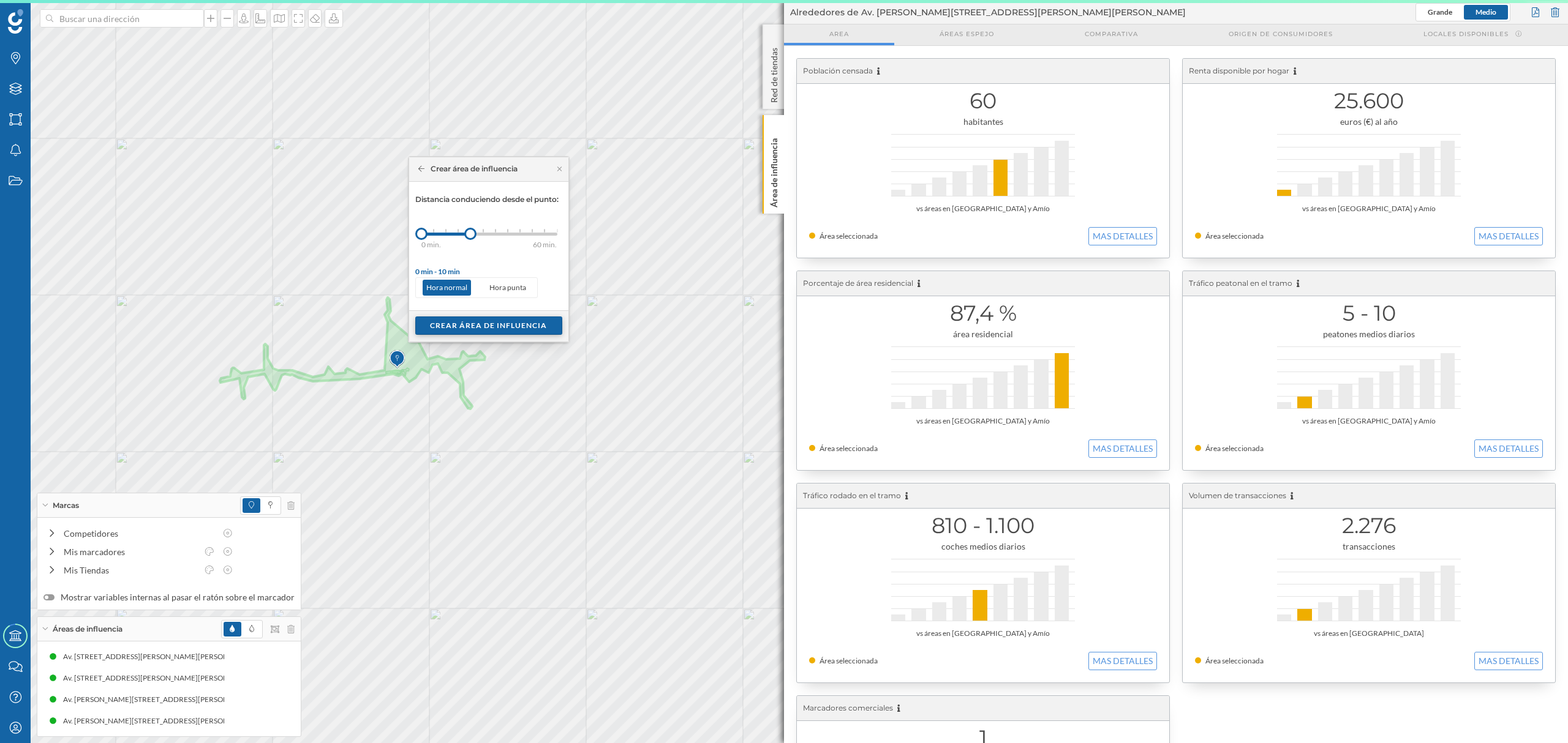
click at [495, 333] on div "Crear área de influencia" at bounding box center [489, 325] width 147 height 18
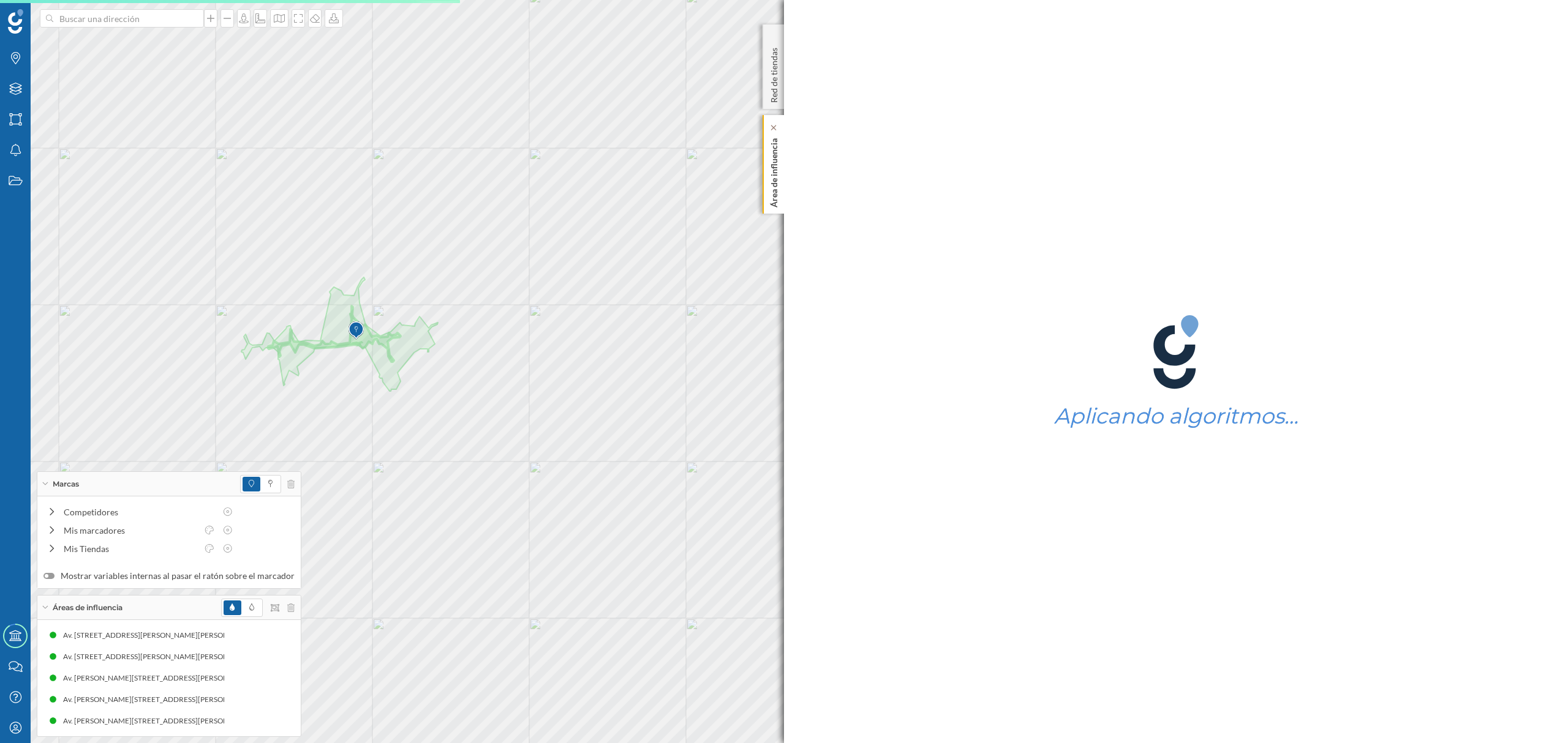
click at [770, 200] on p "Área de influencia" at bounding box center [774, 170] width 12 height 74
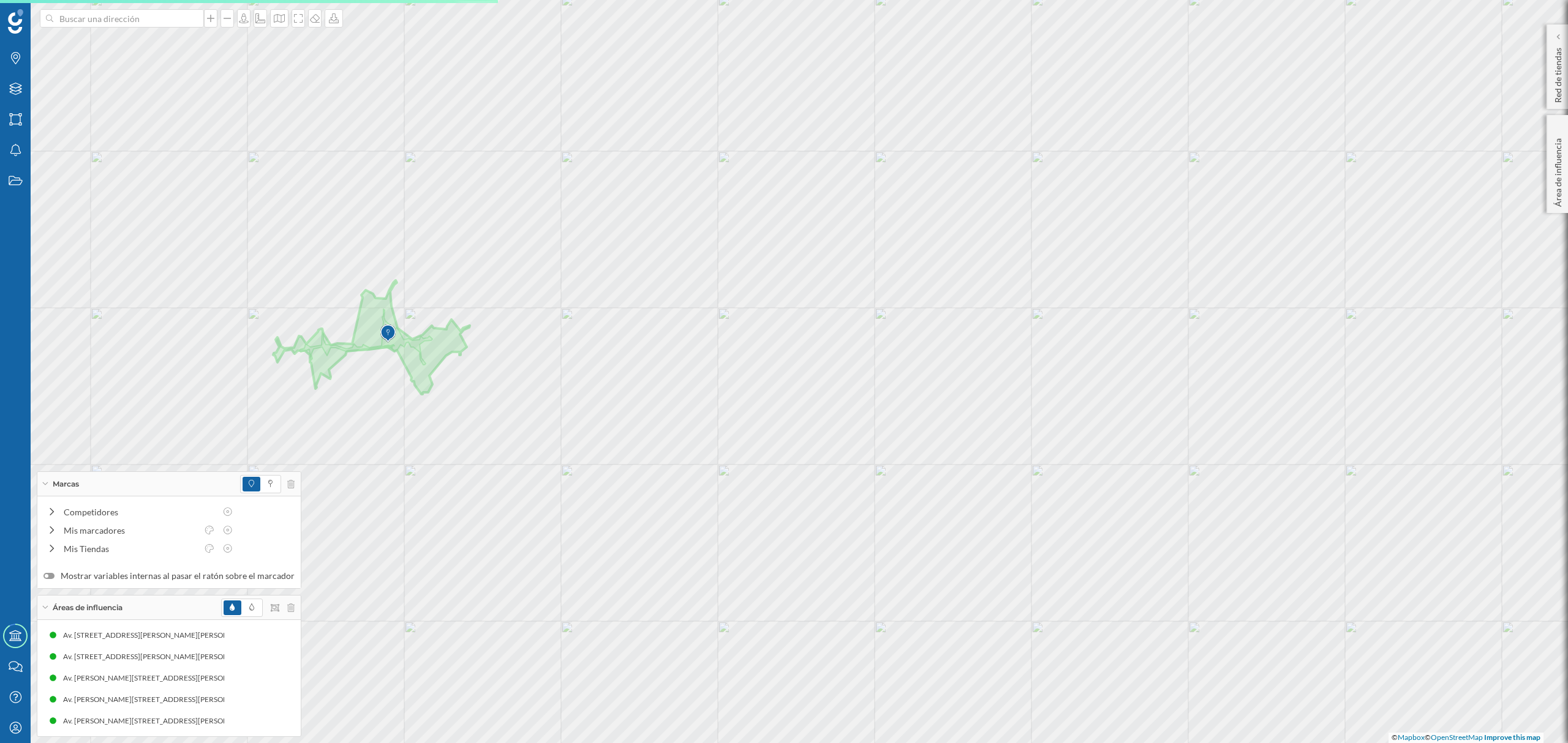
click at [396, 346] on img at bounding box center [388, 334] width 15 height 24
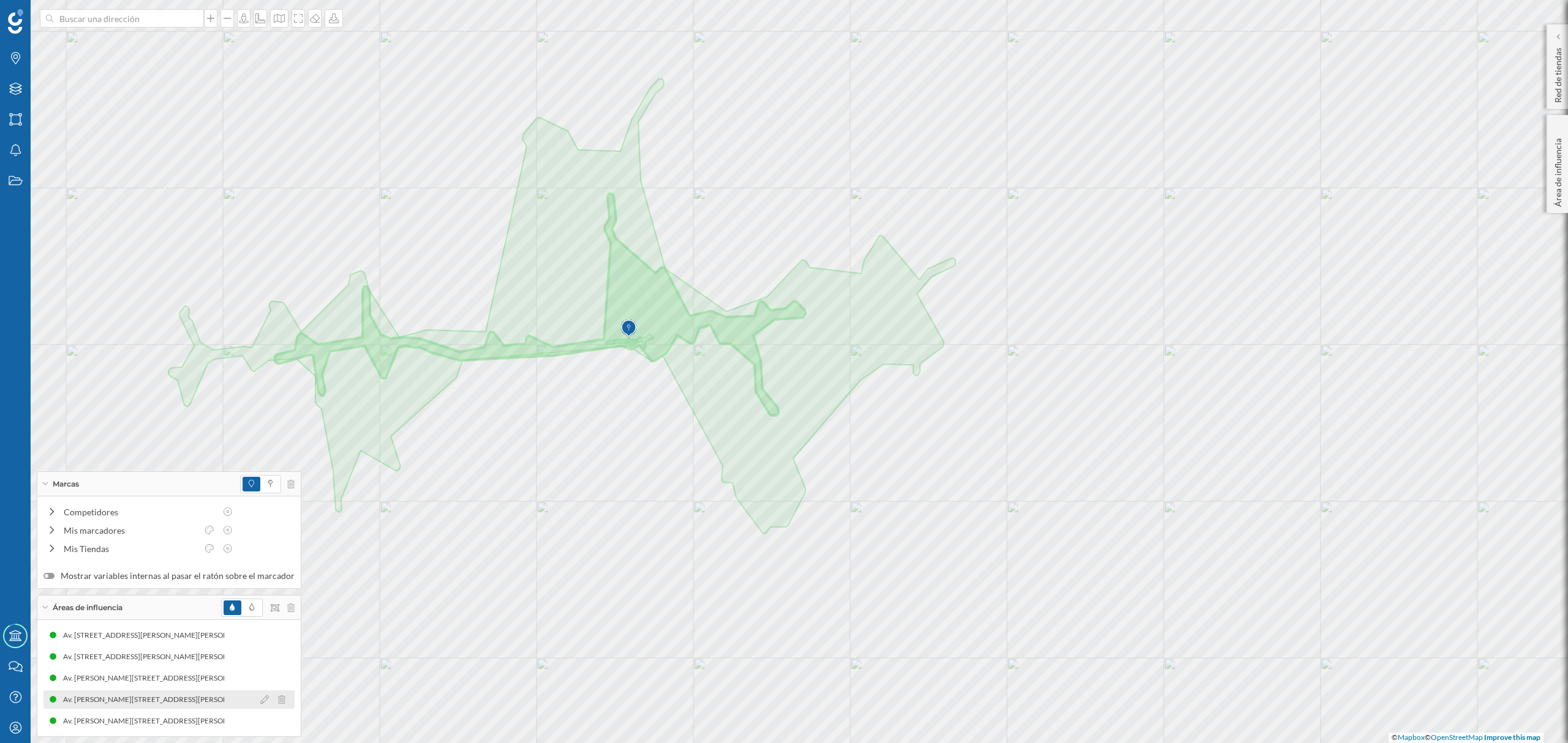
click at [137, 698] on div "Av. [PERSON_NAME][STREET_ADDRESS][PERSON_NAME][PERSON_NAME] (7 min Conduciendo)" at bounding box center [226, 699] width 326 height 12
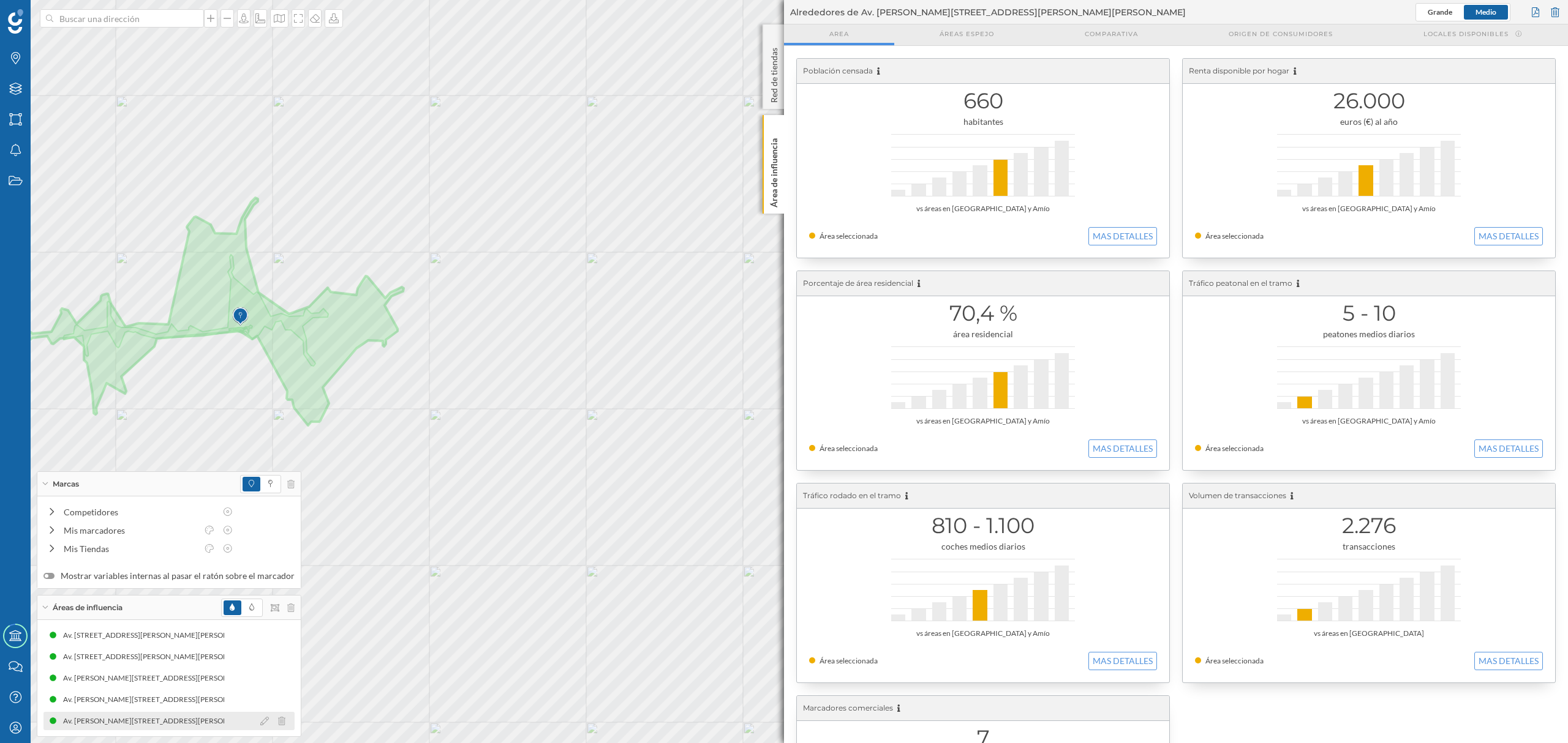
click at [217, 722] on div "Av. [PERSON_NAME][STREET_ADDRESS][PERSON_NAME][PERSON_NAME] (10 min Conduciendo)" at bounding box center [228, 720] width 329 height 12
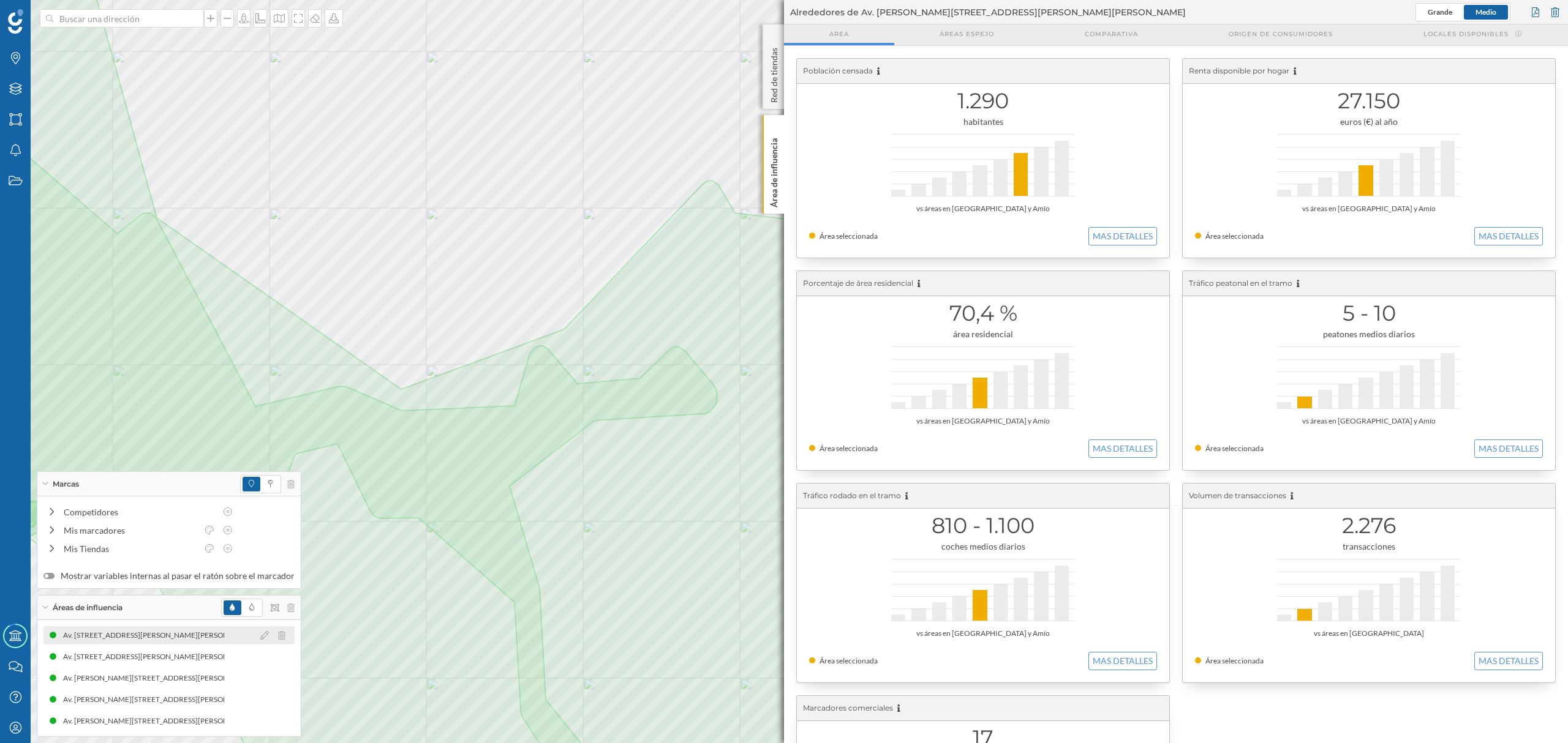
drag, startPoint x: 160, startPoint y: 632, endPoint x: 134, endPoint y: 633, distance: 26.0
click at [156, 632] on div "Av. [STREET_ADDRESS][PERSON_NAME][PERSON_NAME] (3 min Andando)" at bounding box center [190, 635] width 254 height 12
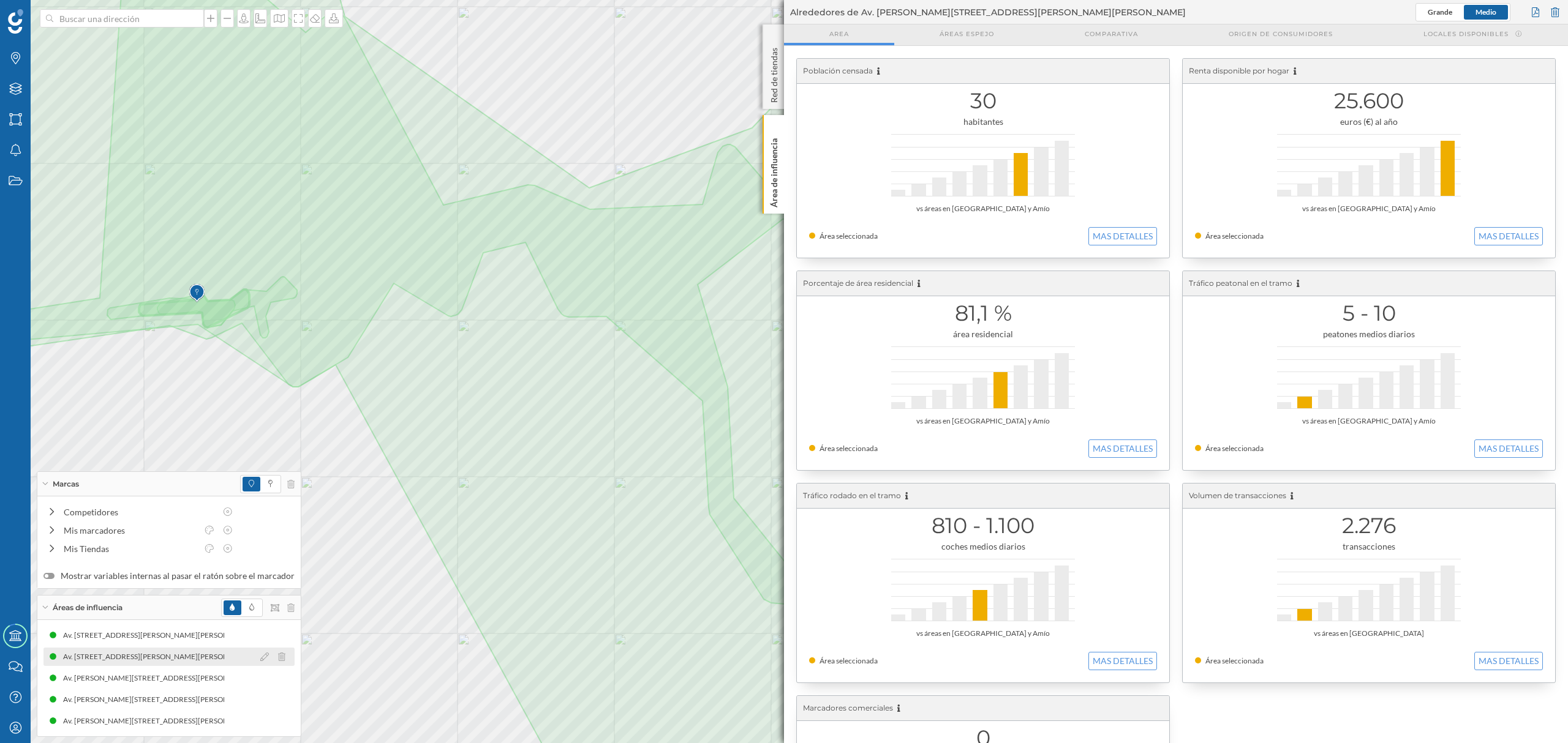
click at [135, 663] on div "Av. [STREET_ADDRESS][PERSON_NAME][PERSON_NAME] (5 min Andando)" at bounding box center [176, 656] width 254 height 12
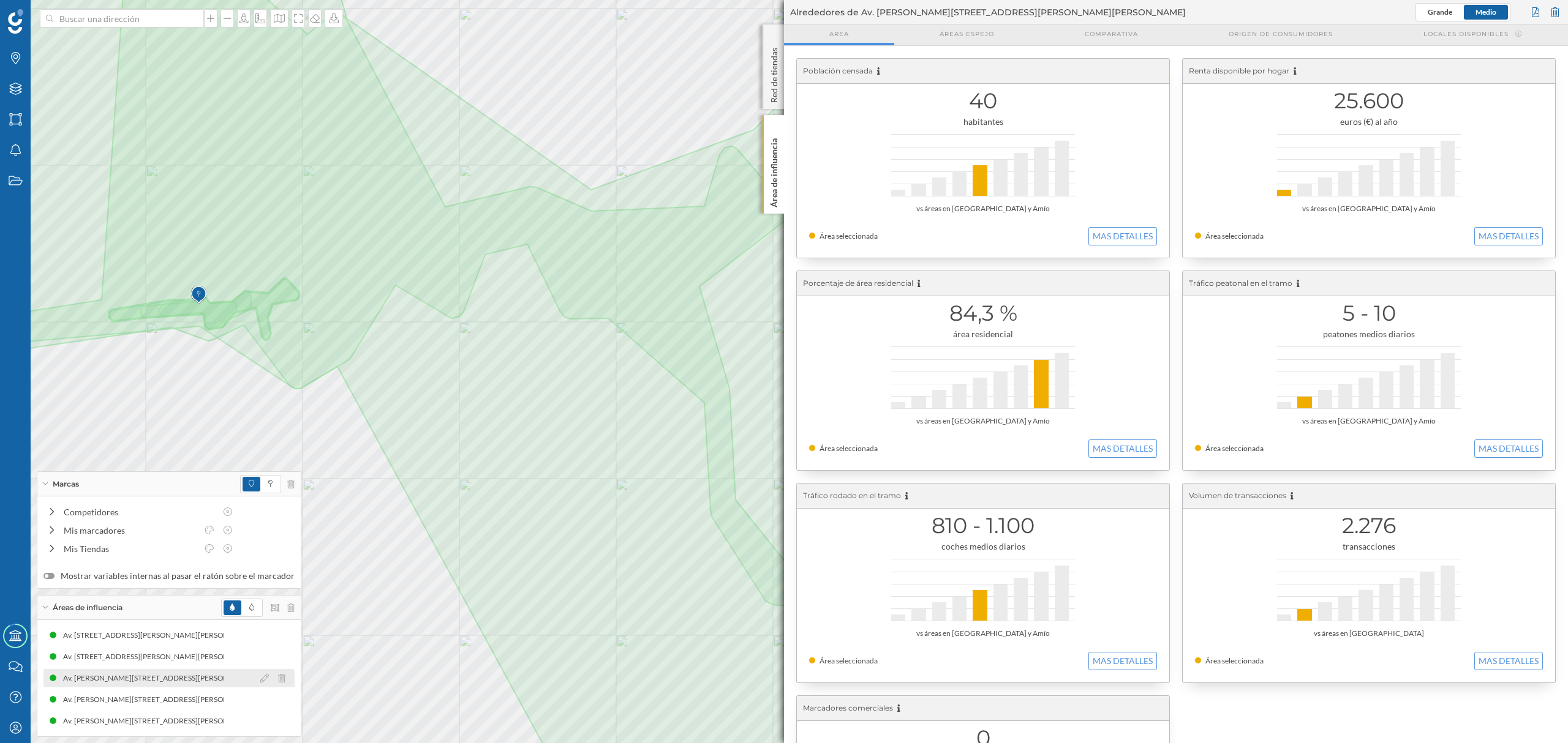
click at [185, 682] on div "Av. [PERSON_NAME][STREET_ADDRESS][PERSON_NAME][PERSON_NAME] (8 min Andando)" at bounding box center [217, 678] width 311 height 12
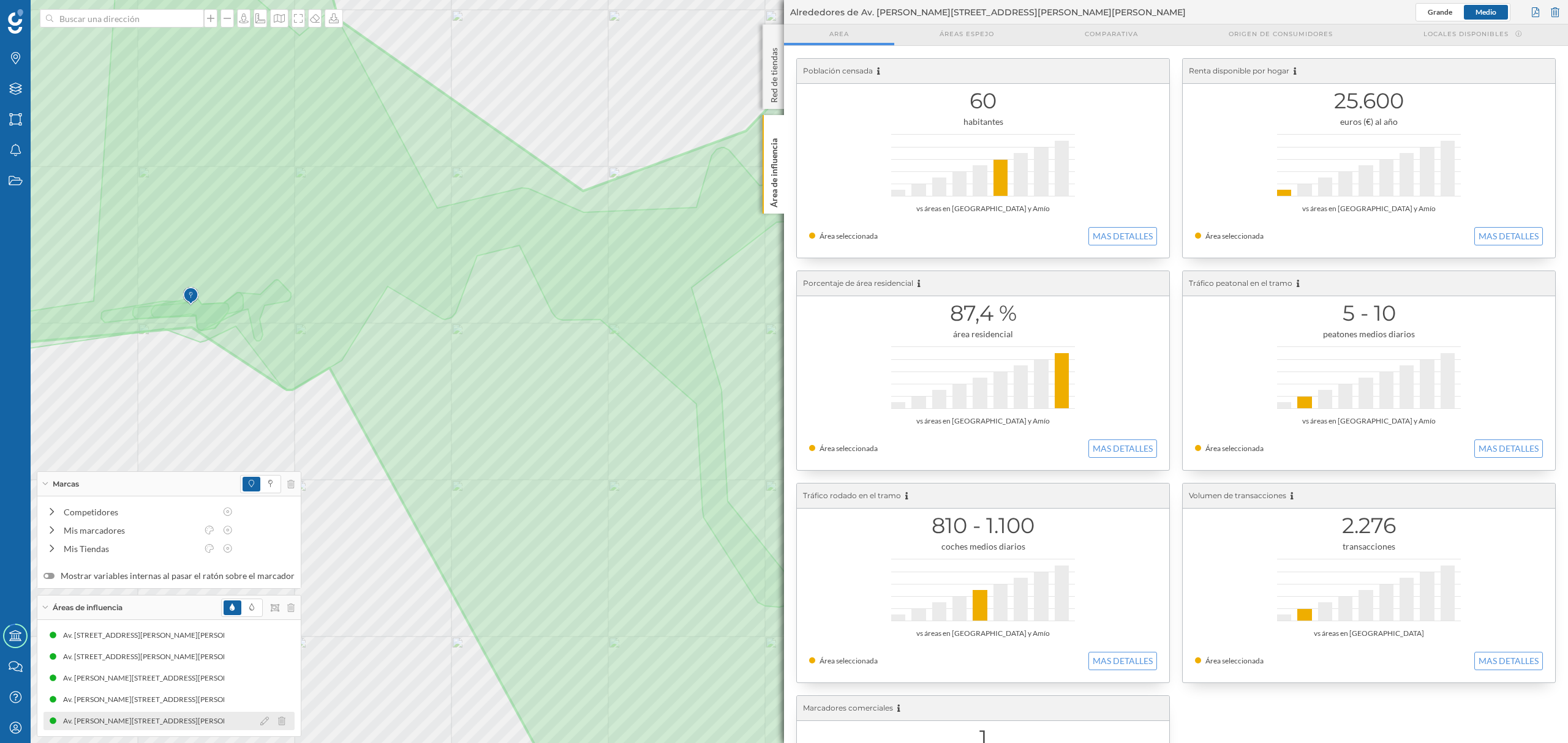
click at [181, 715] on div "Av. [PERSON_NAME][STREET_ADDRESS][PERSON_NAME][PERSON_NAME] (10 min Conduciendo)" at bounding box center [223, 720] width 329 height 12
